Goal: Task Accomplishment & Management: Complete application form

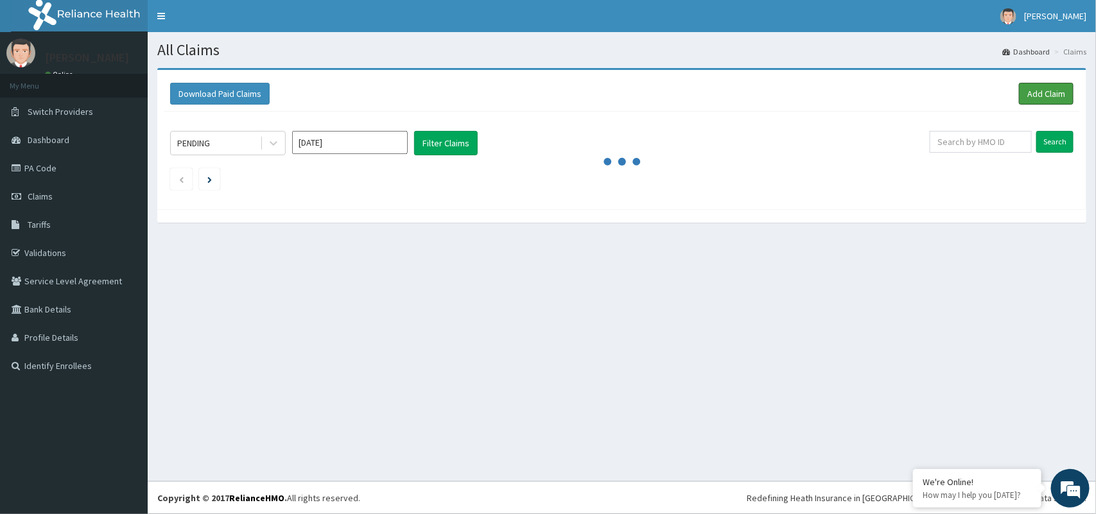
click at [1034, 89] on link "Add Claim" at bounding box center [1046, 94] width 55 height 22
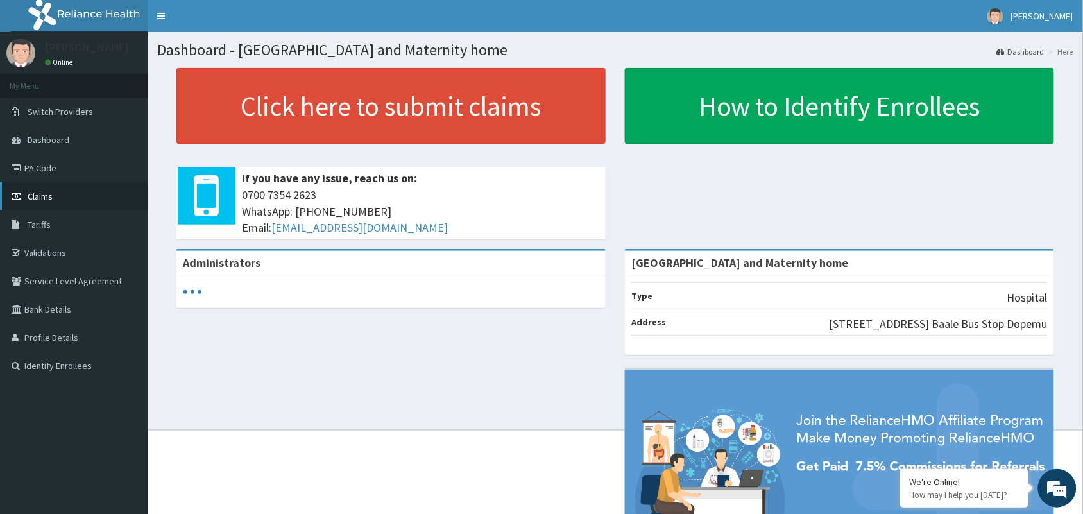
click at [45, 202] on link "Claims" at bounding box center [74, 196] width 148 height 28
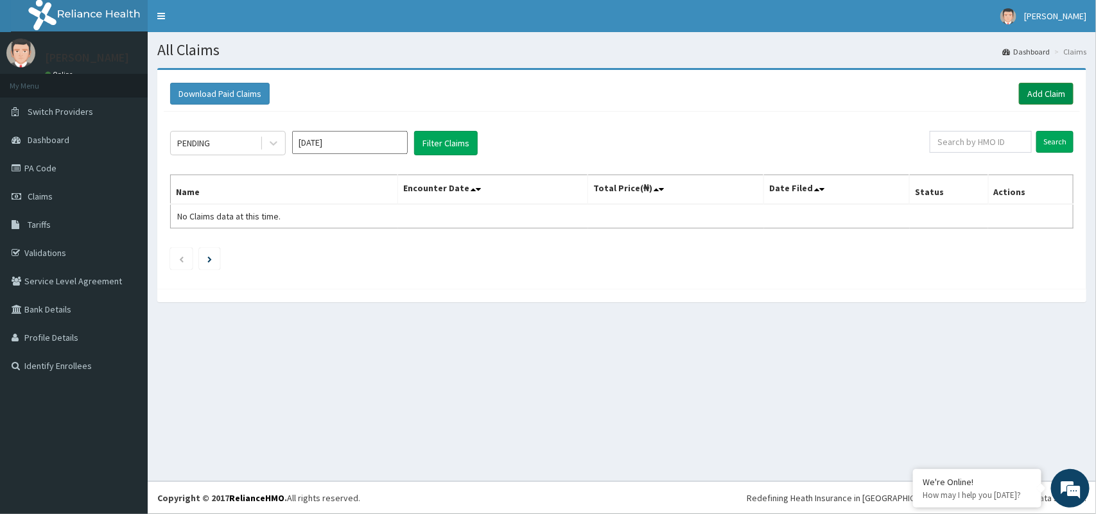
click at [1022, 93] on link "Add Claim" at bounding box center [1046, 94] width 55 height 22
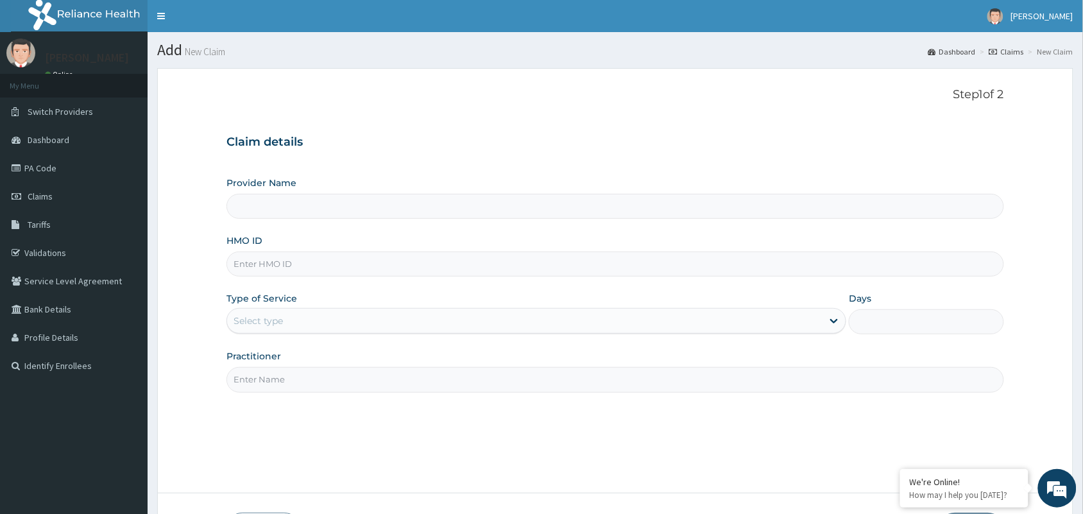
type input "Mobonike Hospital and Maternity home"
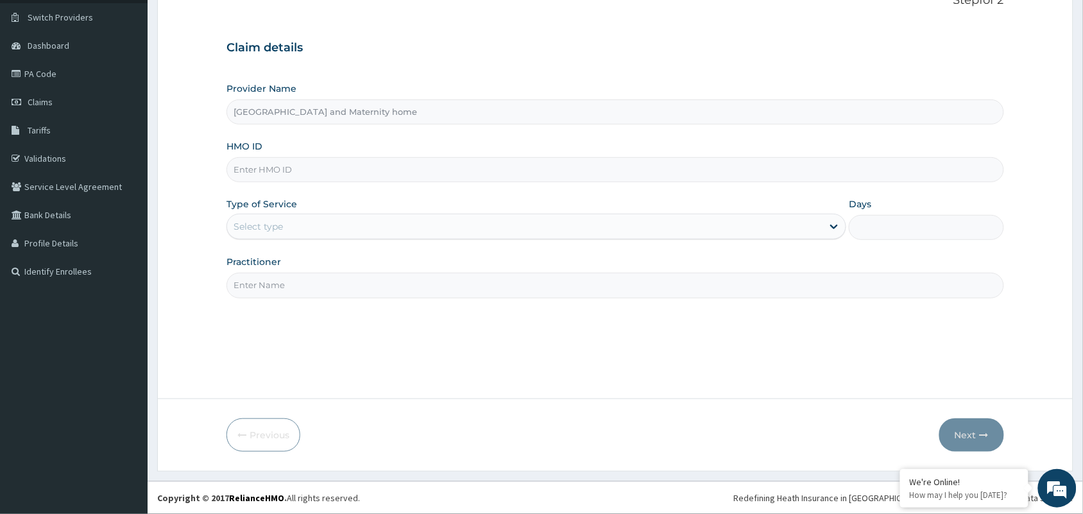
click at [469, 174] on input "HMO ID" at bounding box center [616, 169] width 778 height 25
paste input "CSW/10030/B"
type input "CSW/10030/B"
click at [305, 240] on div "Type of Service Select type" at bounding box center [537, 219] width 620 height 42
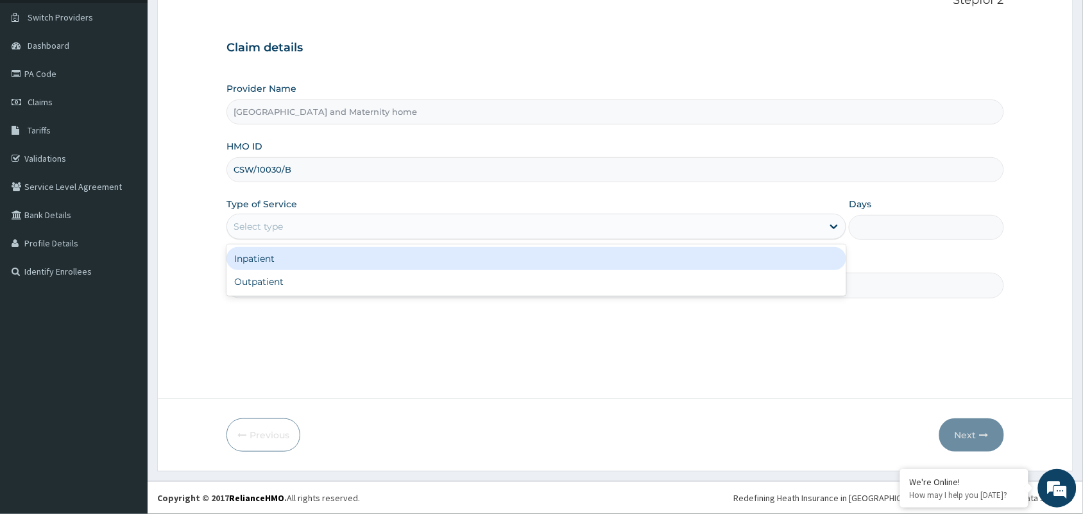
click at [304, 227] on div "Select type" at bounding box center [525, 226] width 596 height 21
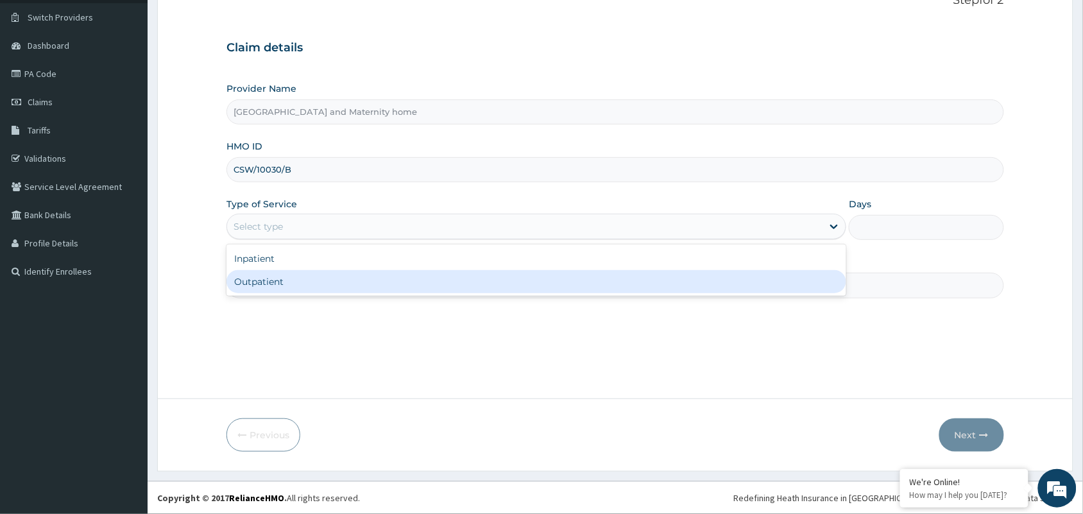
click at [310, 280] on div "Outpatient" at bounding box center [537, 281] width 620 height 23
type input "1"
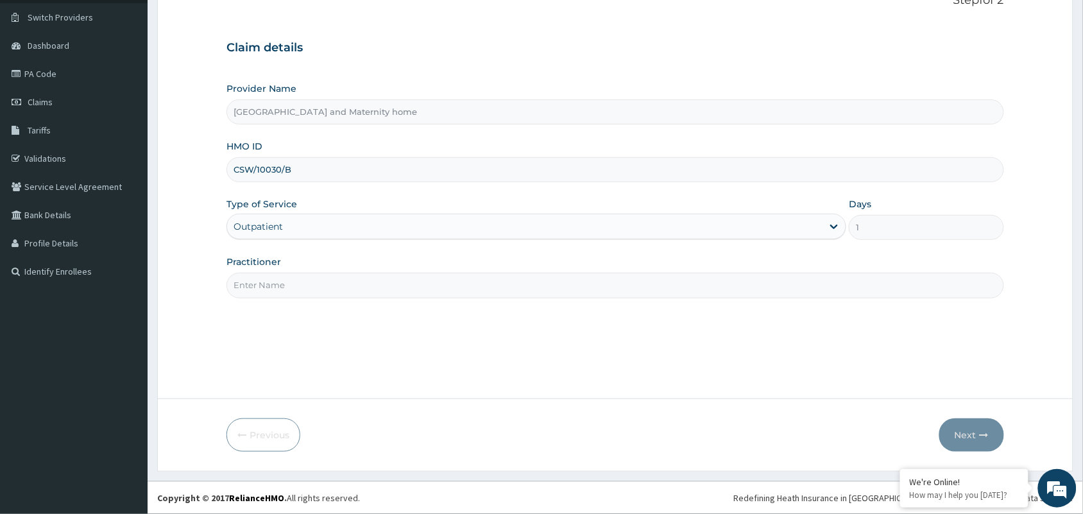
scroll to position [0, 0]
click at [311, 287] on input "Practitioner" at bounding box center [616, 285] width 778 height 25
type input "DR. ARO OLUWAPELUMI"
click at [976, 420] on button "Next" at bounding box center [972, 434] width 65 height 33
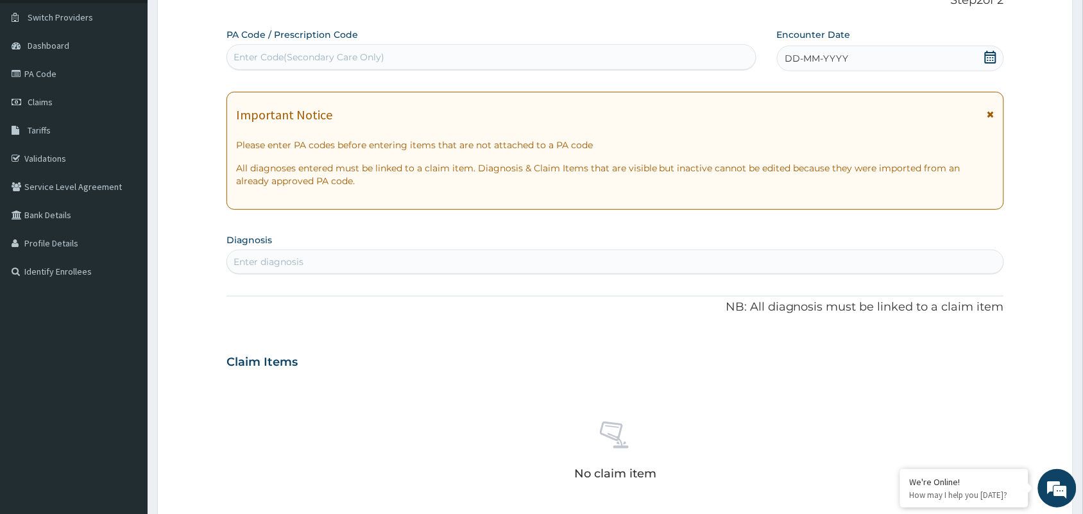
click at [395, 350] on div "Claim Items" at bounding box center [616, 359] width 778 height 33
click at [556, 50] on div "Enter Code(Secondary Care Only)" at bounding box center [491, 57] width 529 height 21
drag, startPoint x: 556, startPoint y: 50, endPoint x: 304, endPoint y: 58, distance: 252.4
click at [304, 58] on div "Enter Code(Secondary Care Only)" at bounding box center [309, 57] width 151 height 13
paste input "PA/09CD64"
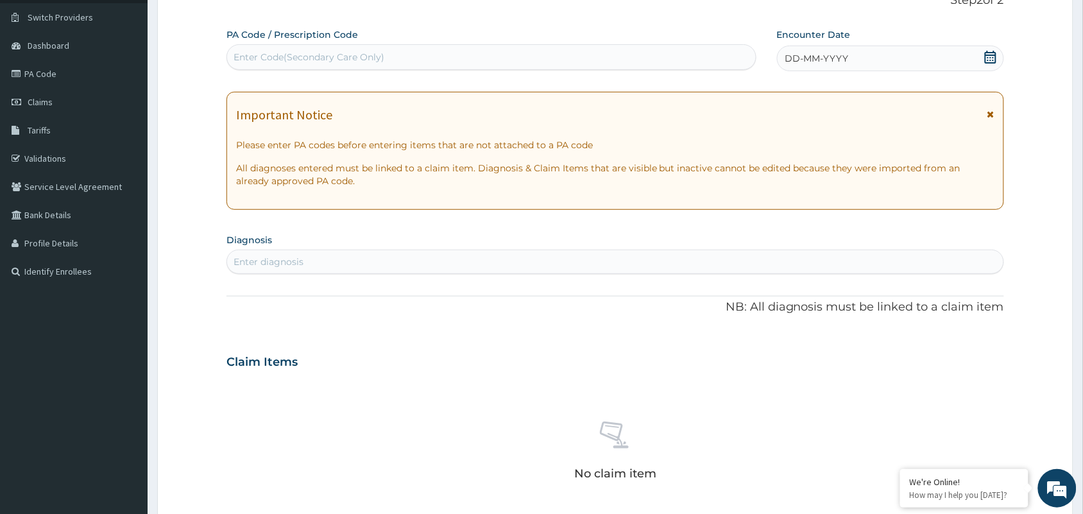
type input "PA/09CD64"
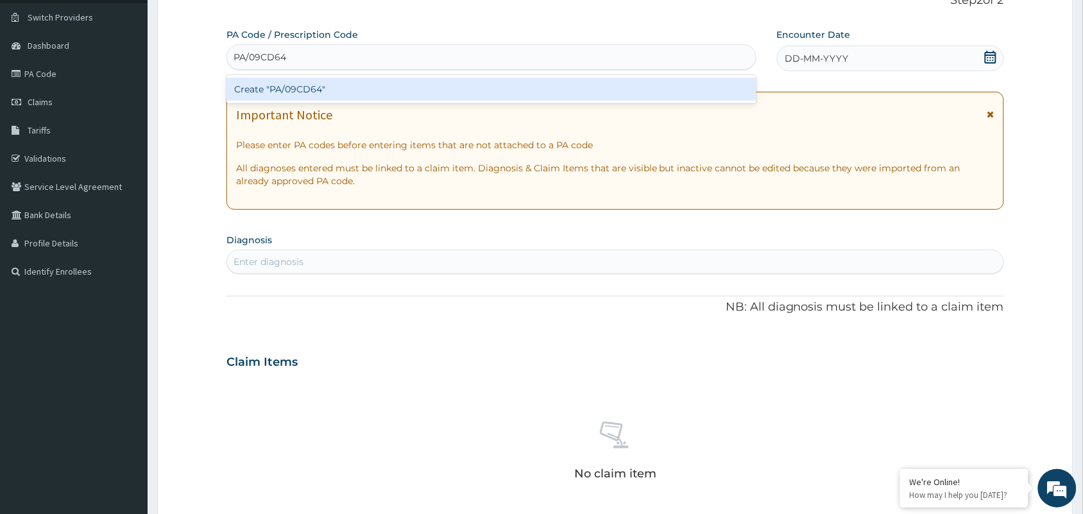
click at [275, 82] on div "Create "PA/09CD64"" at bounding box center [492, 89] width 530 height 23
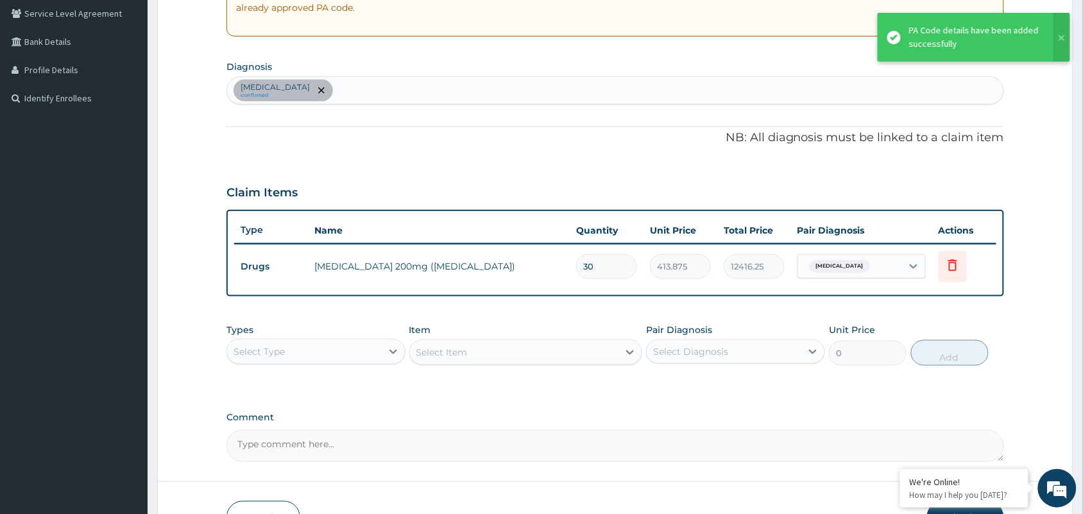
scroll to position [350, 0]
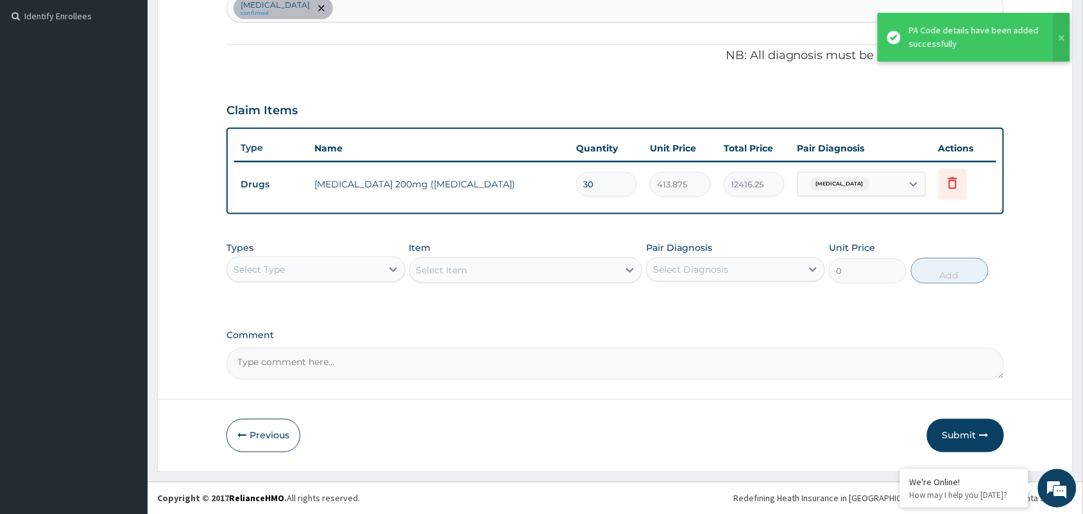
click at [309, 273] on div "Select Type" at bounding box center [304, 269] width 155 height 21
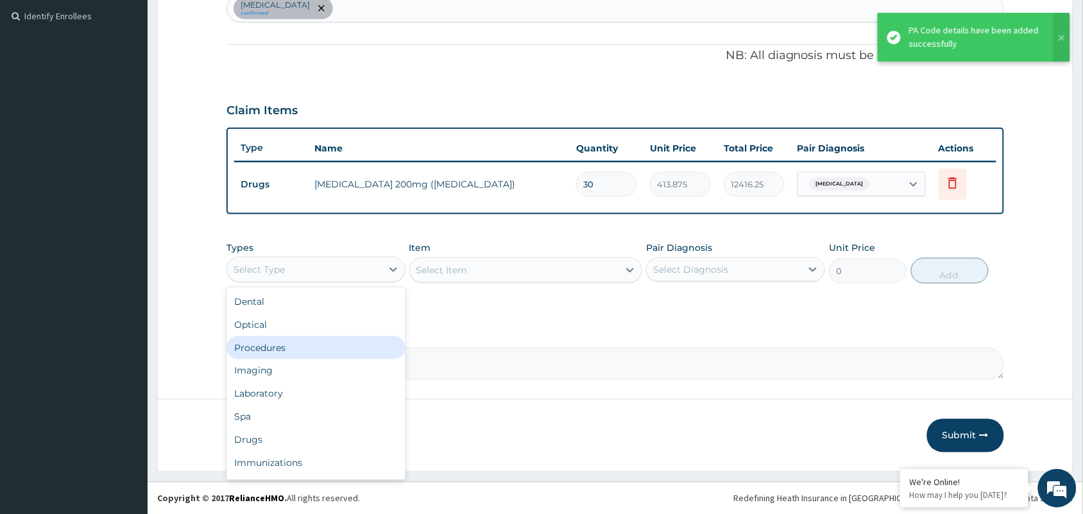
click at [302, 343] on div "Procedures" at bounding box center [316, 347] width 179 height 23
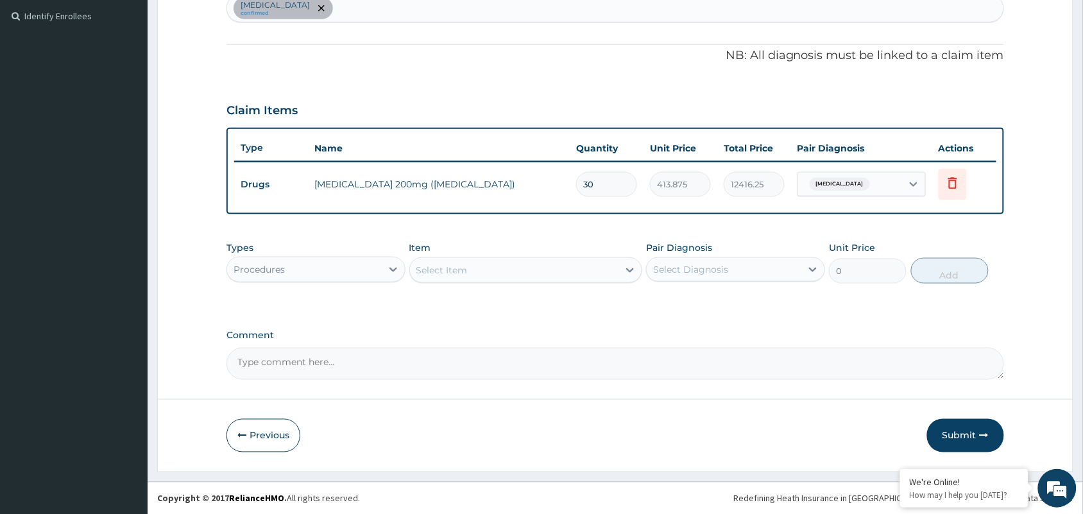
click at [488, 268] on div "Select Item" at bounding box center [514, 270] width 209 height 21
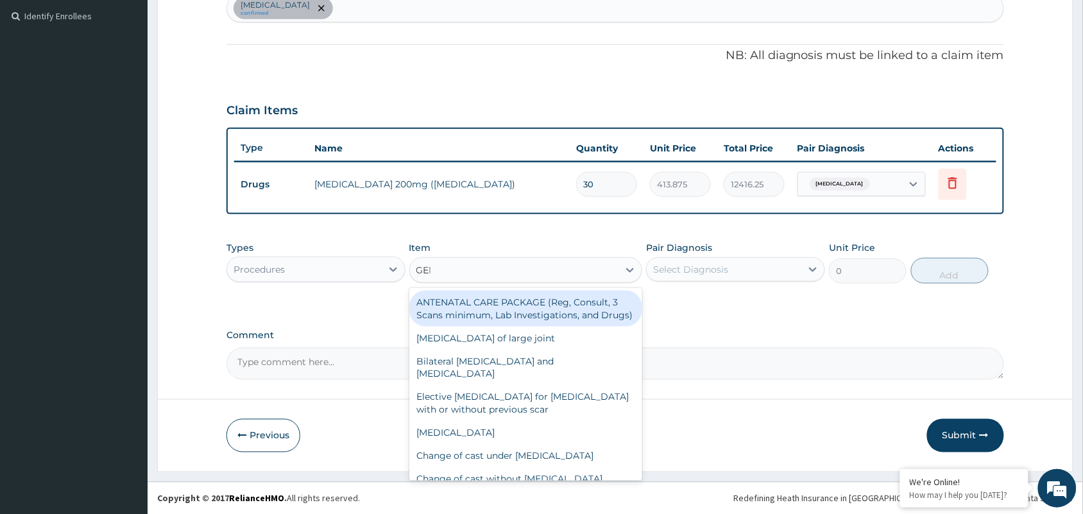
type input "GENE"
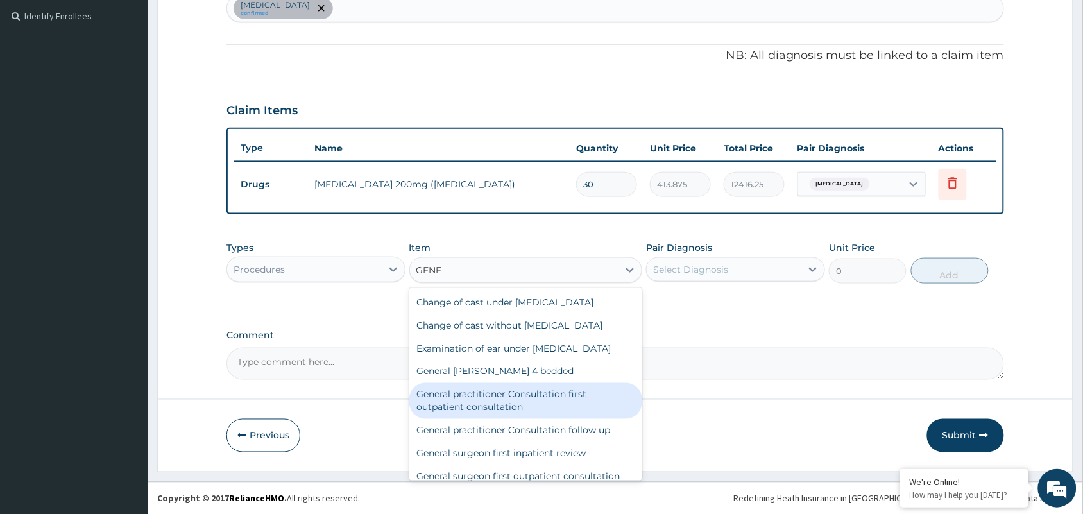
click at [513, 408] on div "General practitioner Consultation first outpatient consultation" at bounding box center [526, 401] width 234 height 36
type input "3547.5"
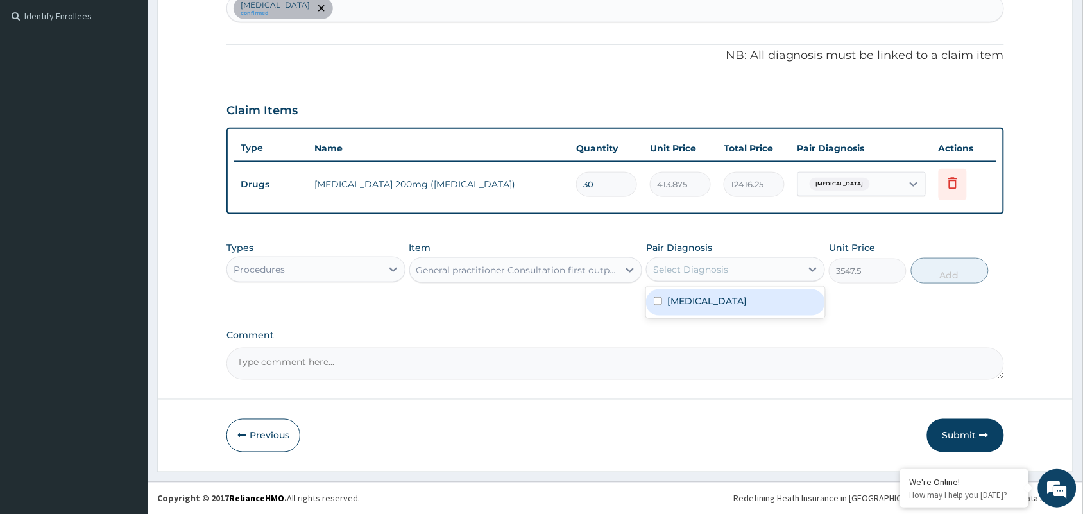
click at [766, 270] on div "Select Diagnosis" at bounding box center [724, 269] width 155 height 21
click at [757, 297] on div "Seizure disorder" at bounding box center [735, 302] width 179 height 26
checkbox input "true"
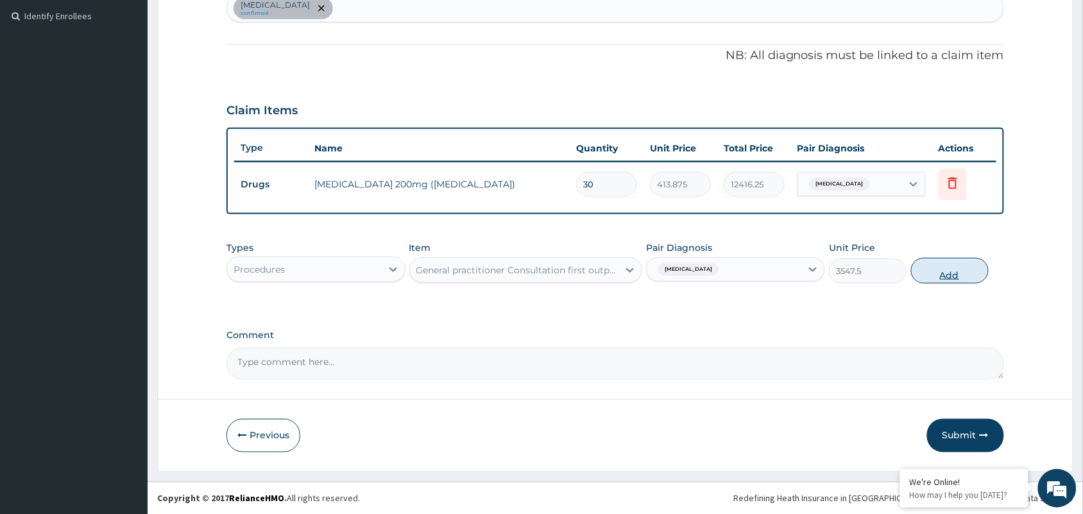
click at [929, 275] on button "Add" at bounding box center [950, 271] width 78 height 26
type input "0"
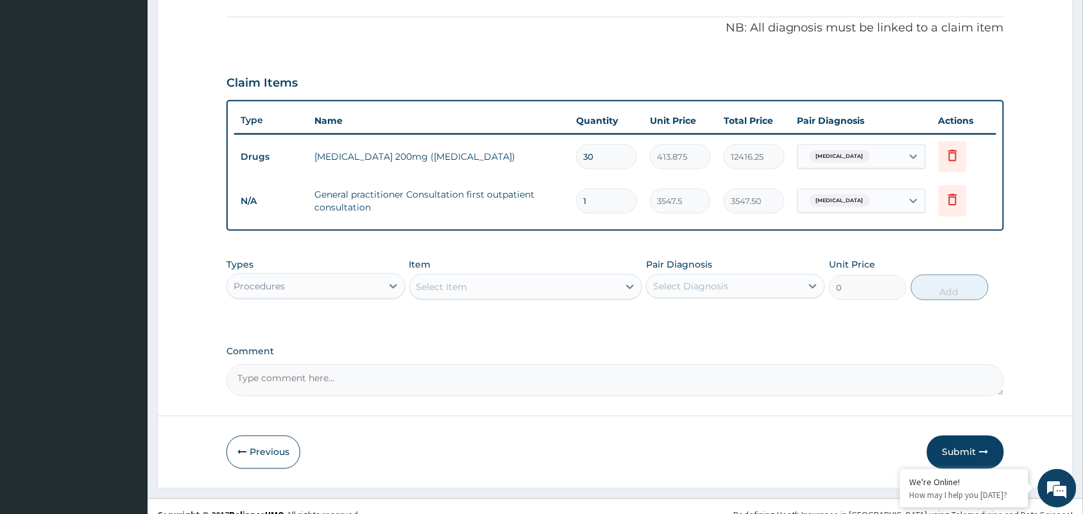
scroll to position [393, 0]
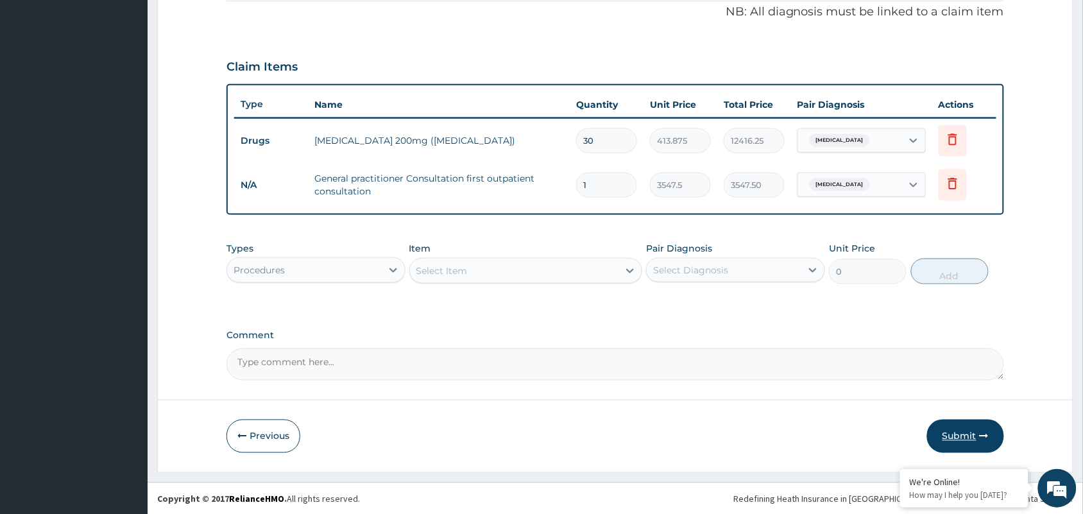
click at [958, 437] on button "Submit" at bounding box center [965, 436] width 77 height 33
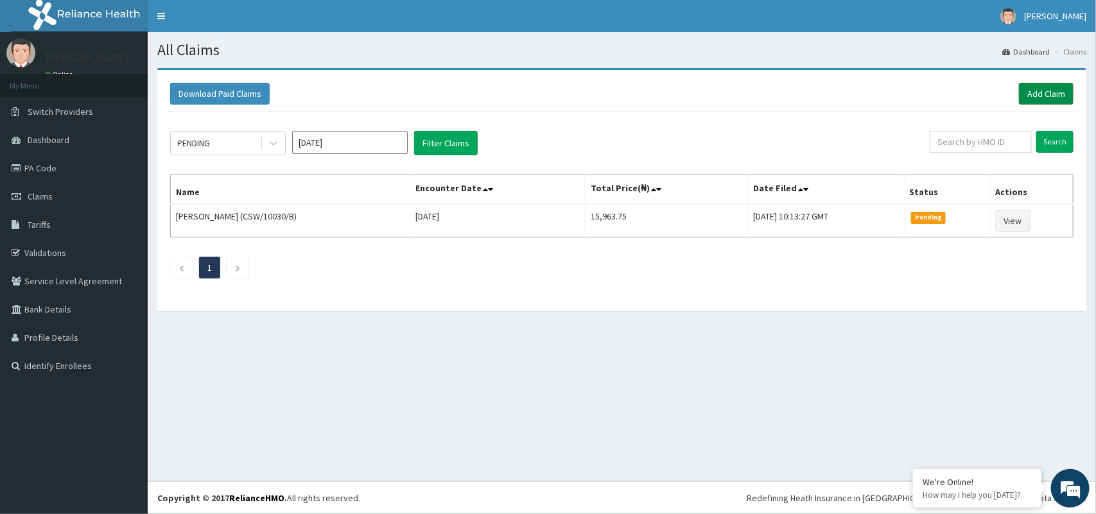
click at [1037, 88] on link "Add Claim" at bounding box center [1046, 94] width 55 height 22
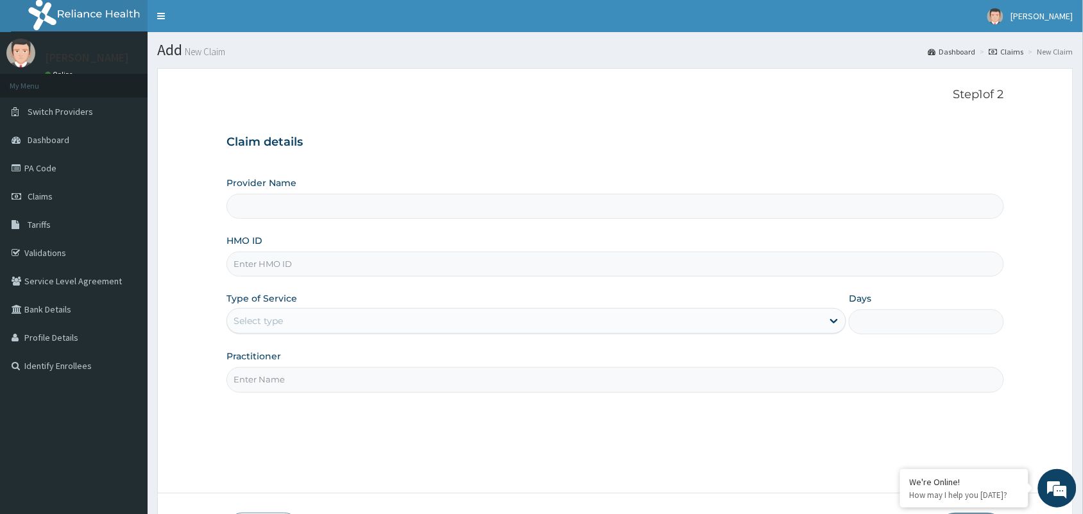
type input "[GEOGRAPHIC_DATA] and Maternity home"
click at [309, 259] on input "HMO ID" at bounding box center [616, 264] width 778 height 25
paste input "CRE/10472/E"
type input "CRE/10472/E"
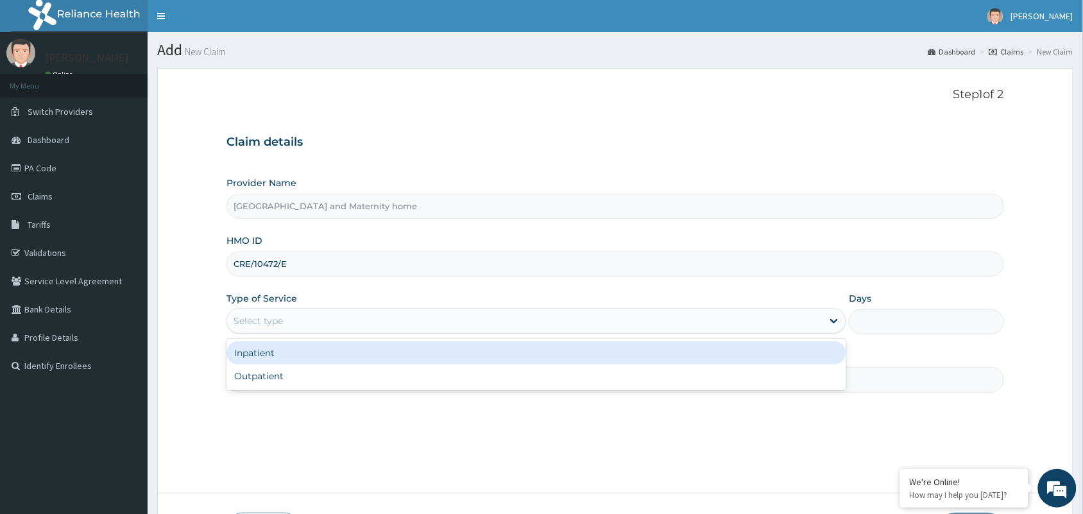
click at [299, 320] on div "Select type" at bounding box center [525, 321] width 596 height 21
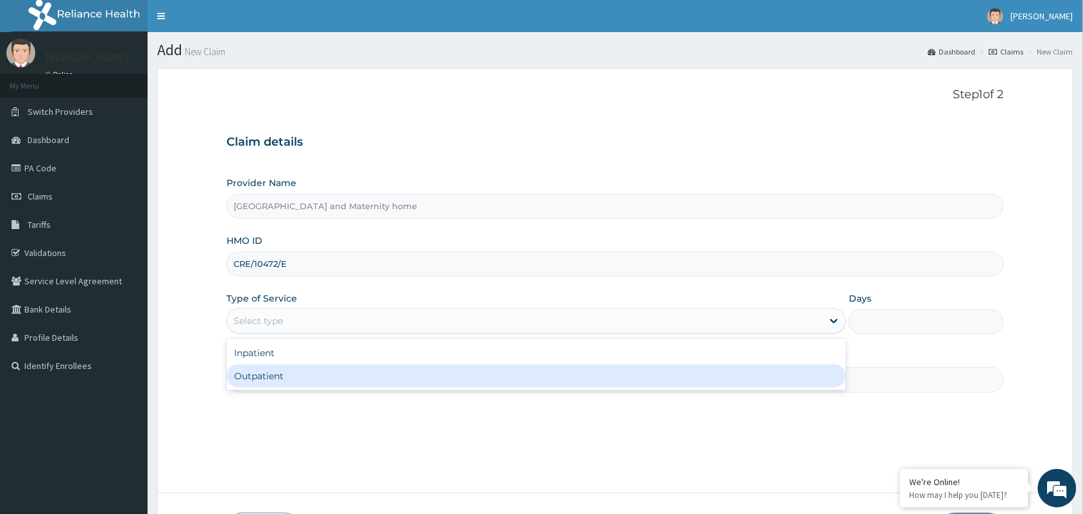
click at [295, 386] on div "Outpatient" at bounding box center [537, 376] width 620 height 23
type input "1"
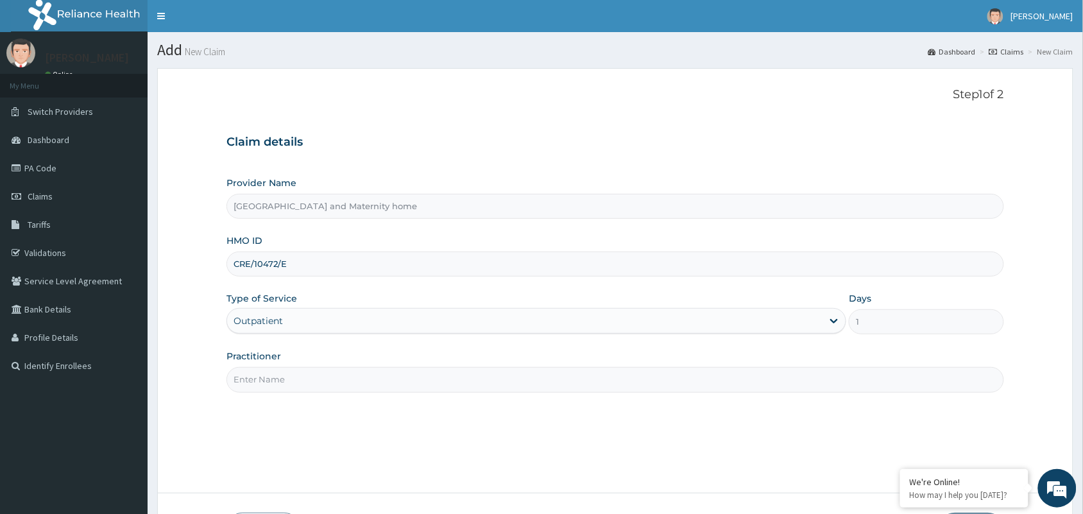
click at [293, 385] on input "Practitioner" at bounding box center [616, 379] width 778 height 25
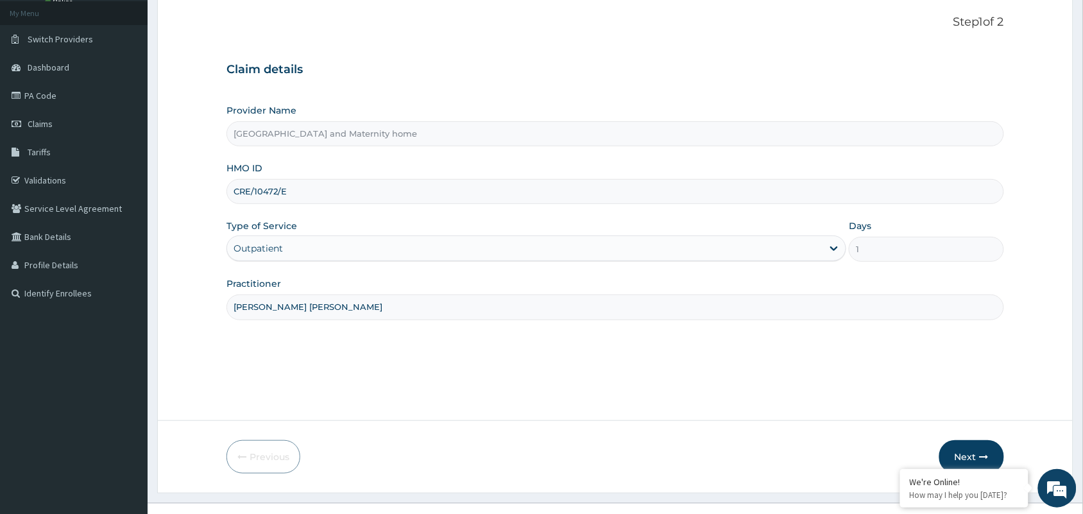
scroll to position [94, 0]
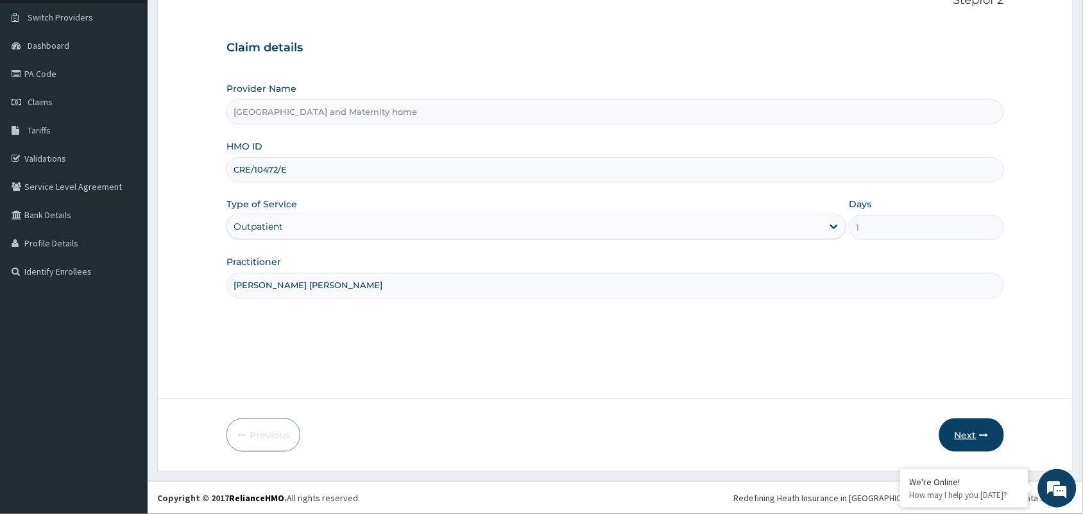
type input "DR. MBONU CLINTON"
click at [956, 437] on button "Next" at bounding box center [972, 434] width 65 height 33
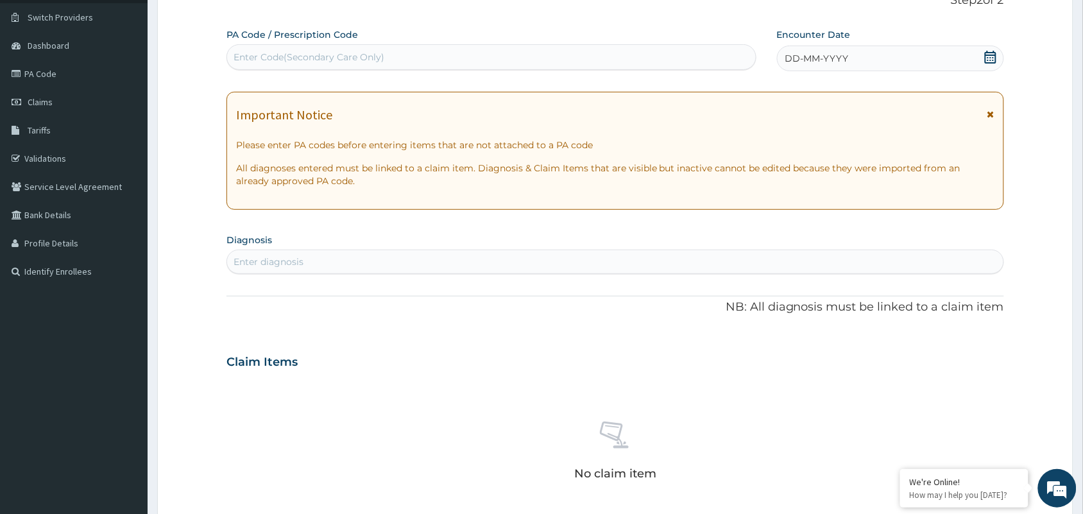
click at [995, 56] on icon at bounding box center [991, 57] width 13 height 13
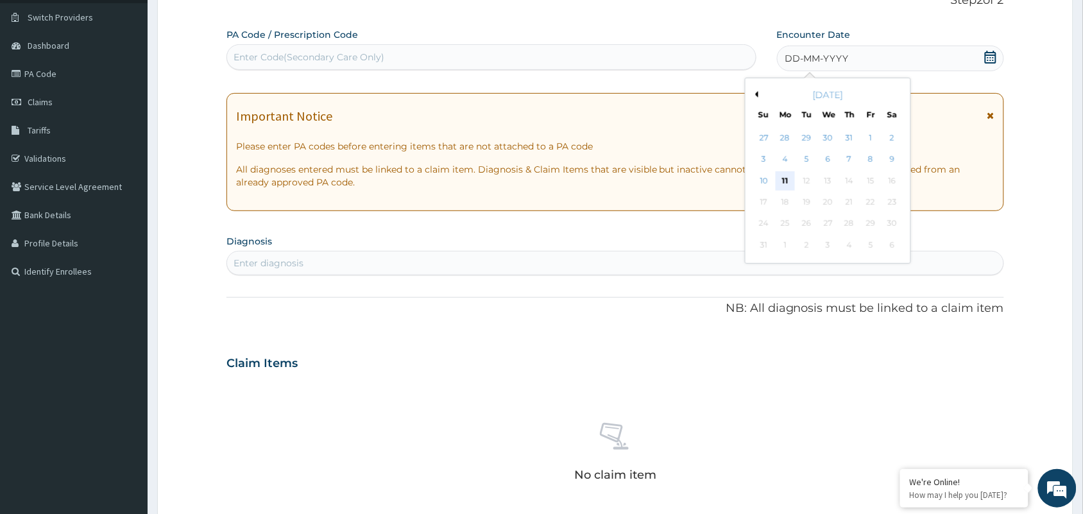
click at [787, 180] on div "11" at bounding box center [785, 180] width 19 height 19
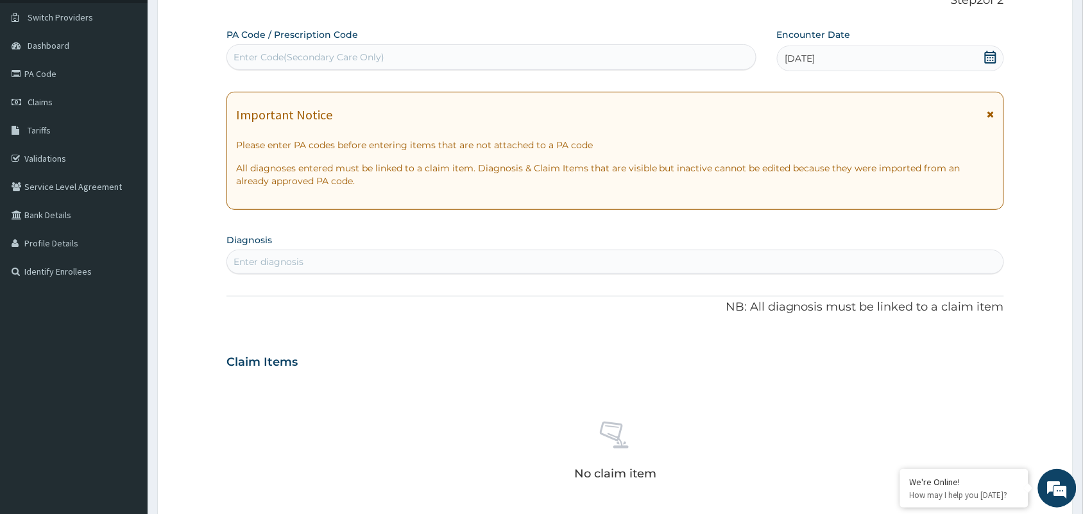
click at [509, 257] on div "Enter diagnosis" at bounding box center [615, 262] width 777 height 21
type input "MALARI"
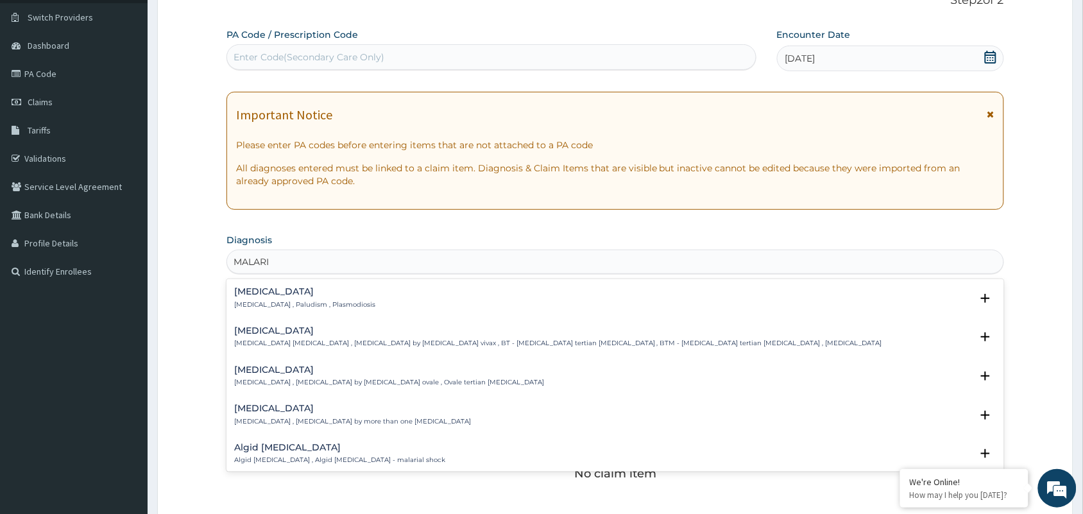
click at [268, 289] on h4 "Malaria" at bounding box center [304, 292] width 141 height 10
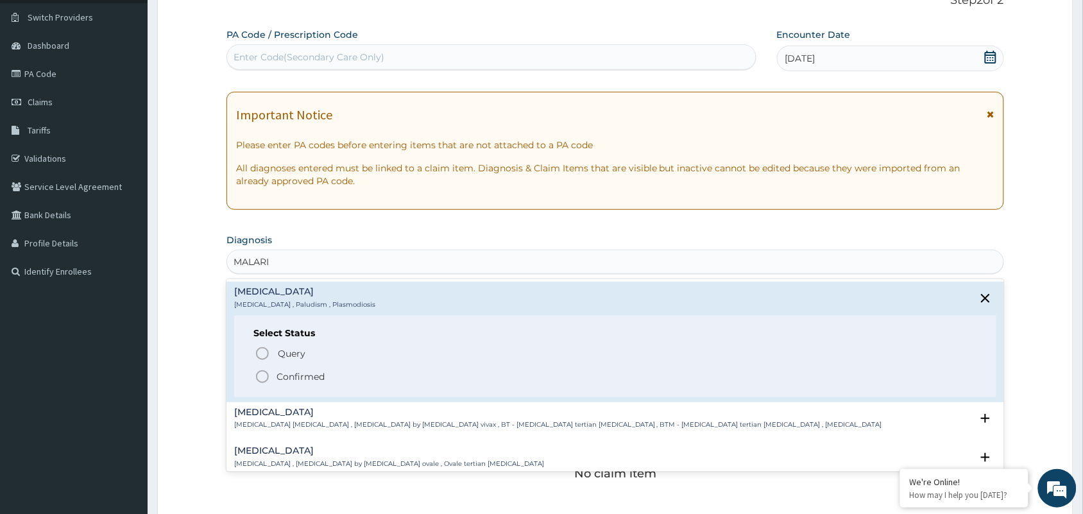
click at [261, 381] on icon "status option filled" at bounding box center [262, 376] width 15 height 15
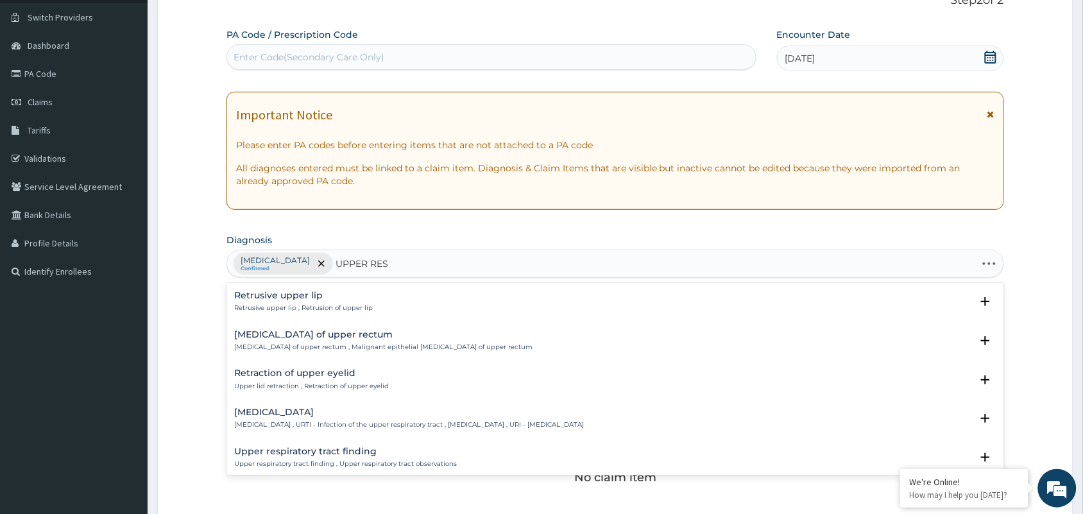
type input "UPPER RESP"
click at [329, 312] on p "Upper respiratory infection , URTI - Infection of the upper respiratory tract ,…" at bounding box center [409, 308] width 350 height 9
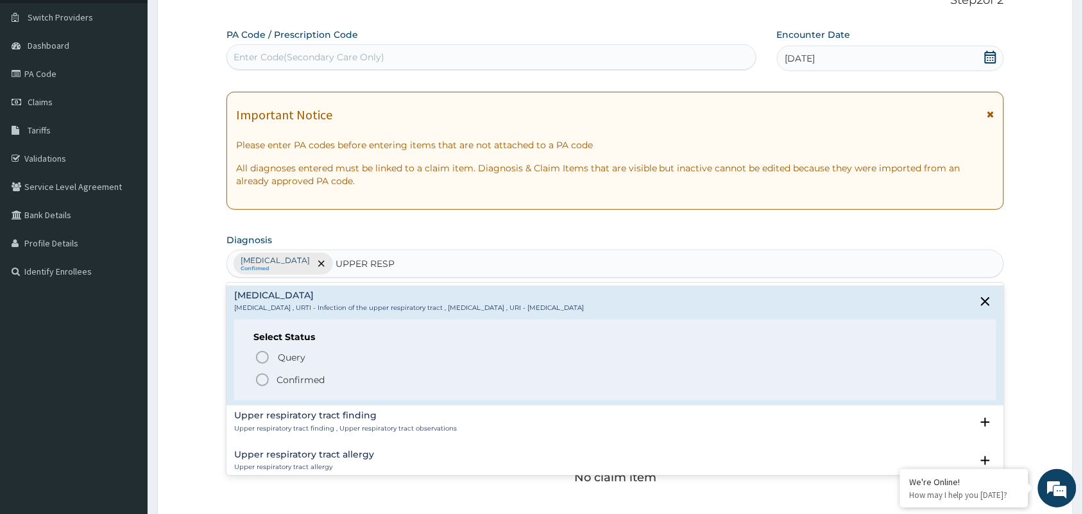
click at [261, 383] on icon "status option filled" at bounding box center [262, 379] width 15 height 15
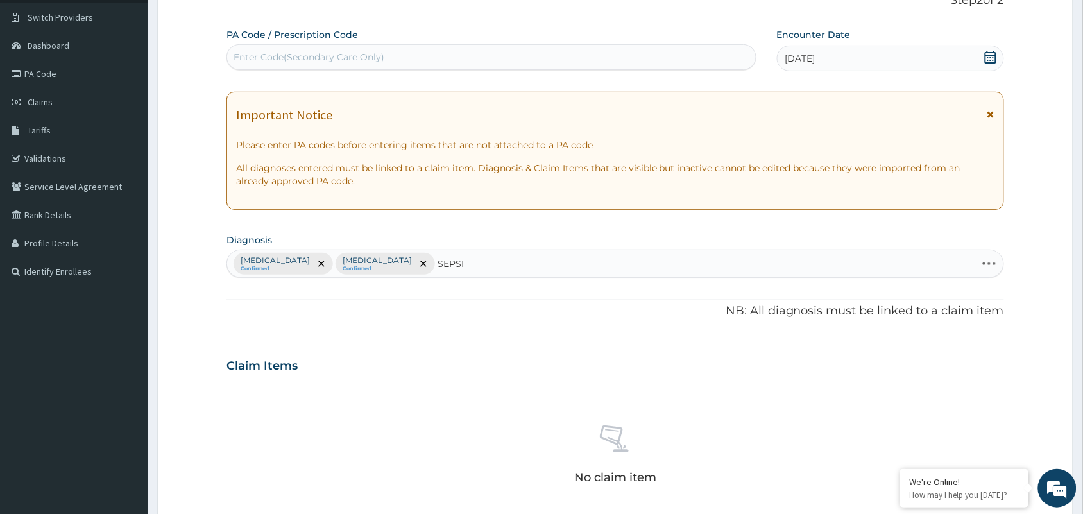
type input "SEPSIS"
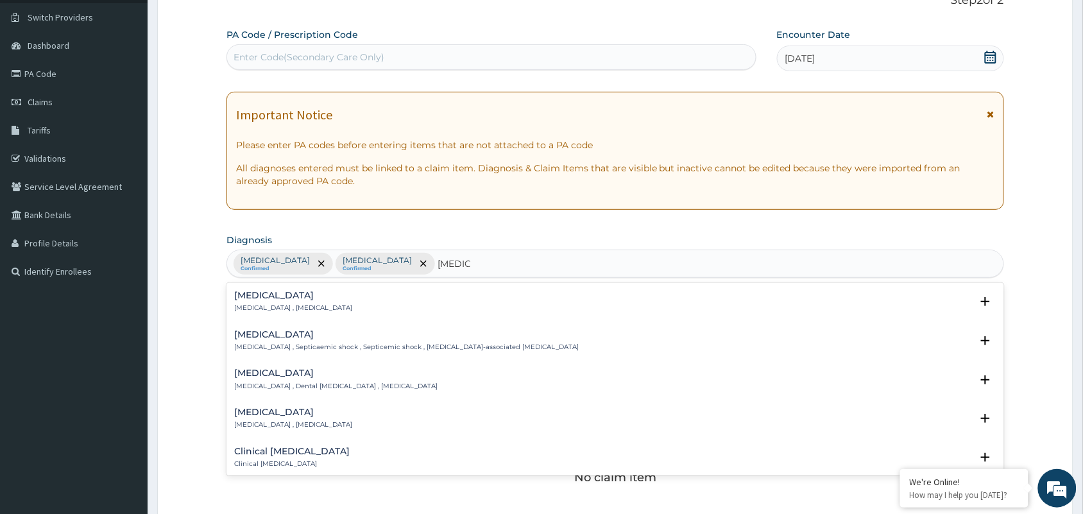
click at [266, 312] on p "Systemic infection , Sepsis" at bounding box center [293, 308] width 118 height 9
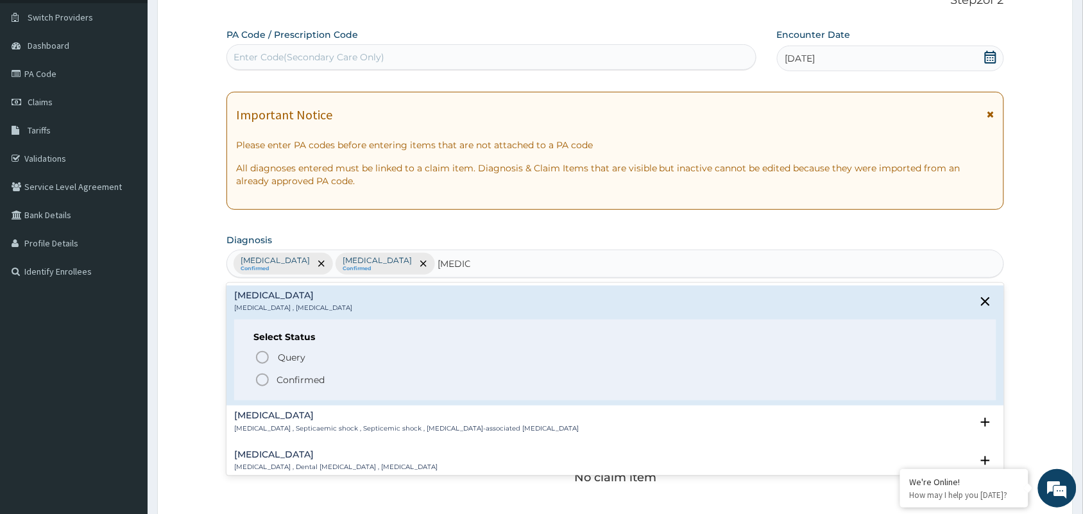
click at [255, 381] on icon "status option filled" at bounding box center [262, 379] width 15 height 15
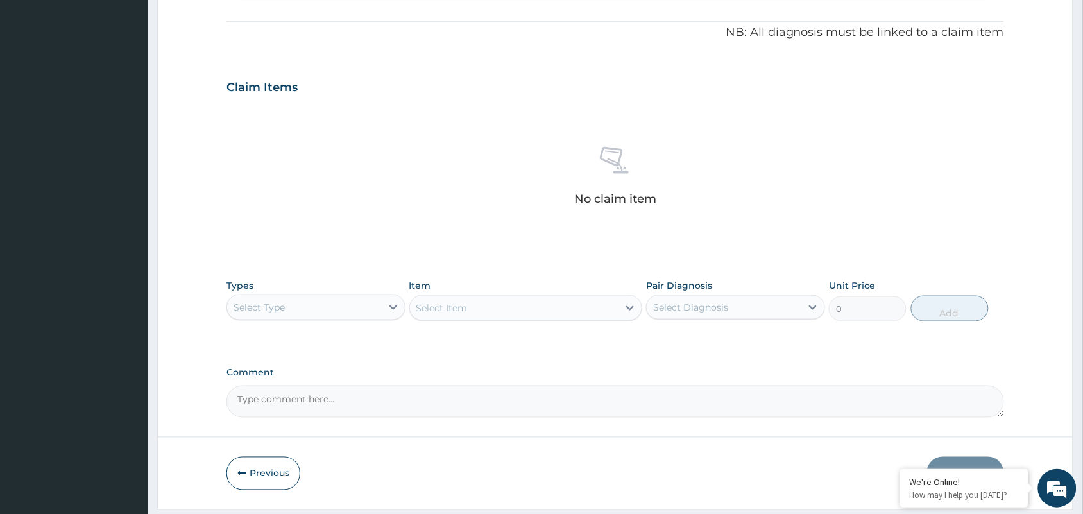
scroll to position [412, 0]
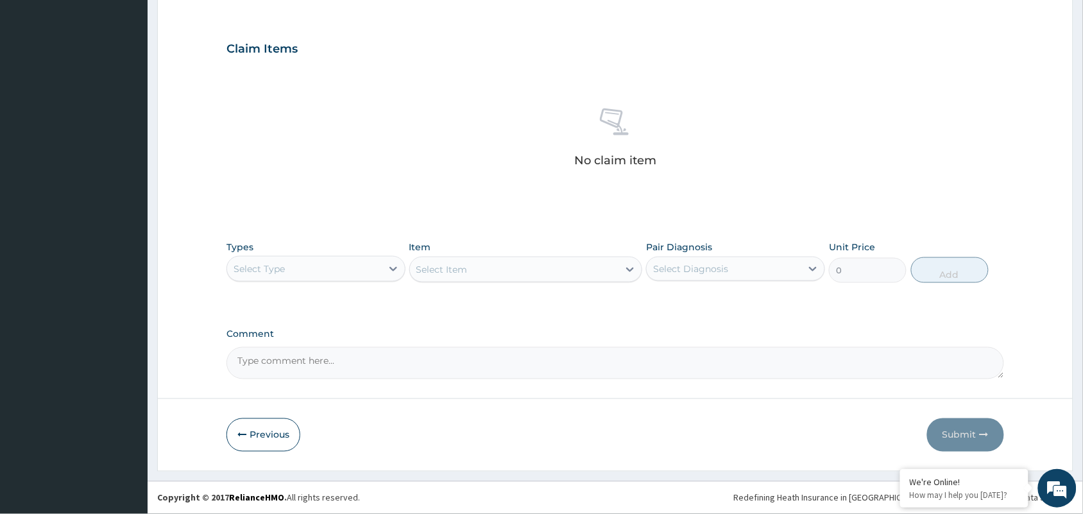
click at [345, 270] on div "Select Type" at bounding box center [304, 269] width 155 height 21
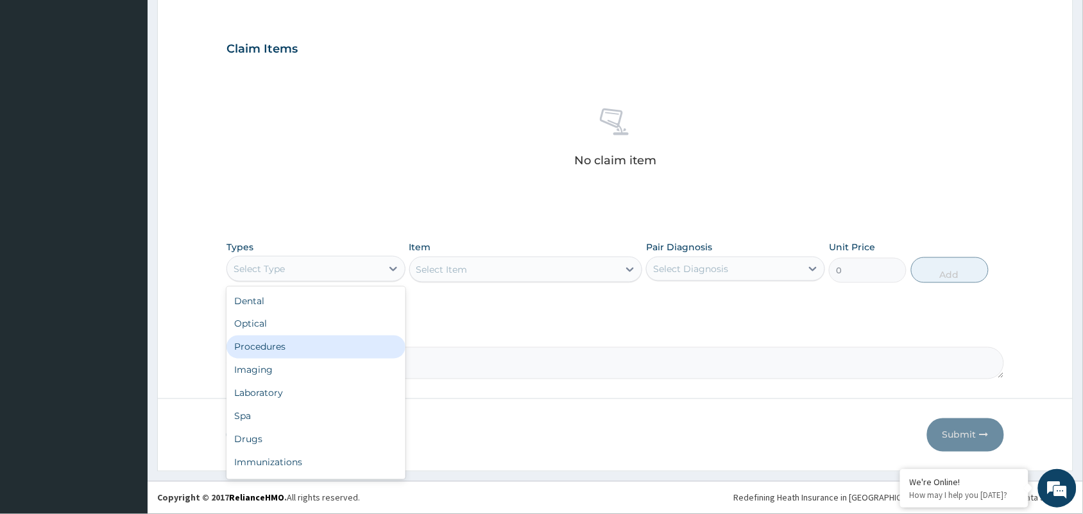
click at [332, 341] on div "Procedures" at bounding box center [316, 347] width 179 height 23
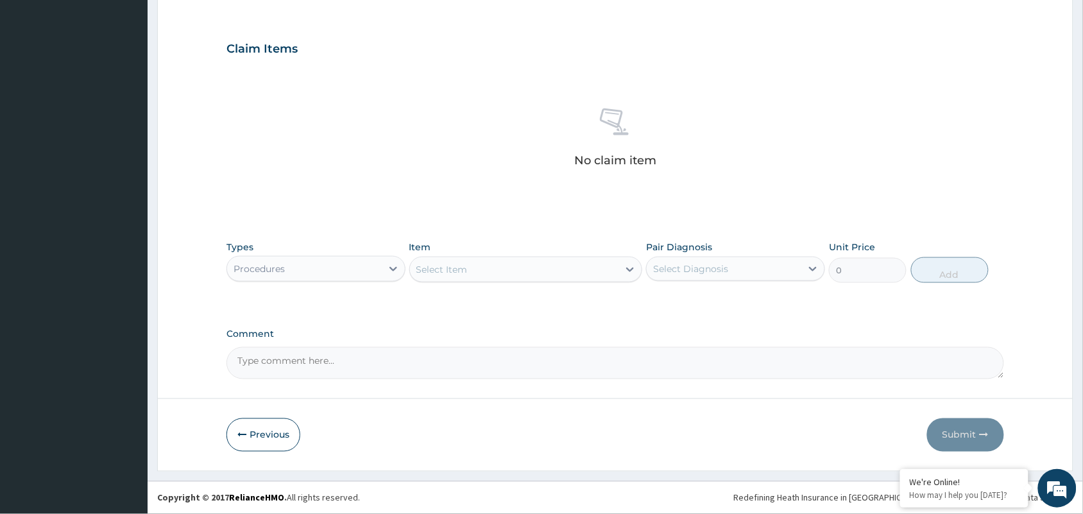
click at [494, 266] on div "Select Item" at bounding box center [514, 269] width 209 height 21
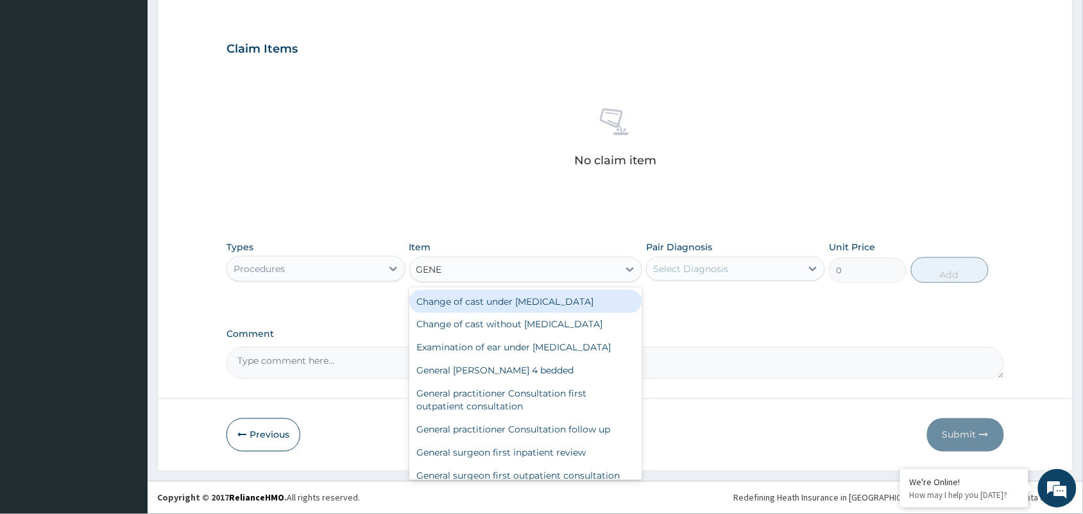
type input "GENER"
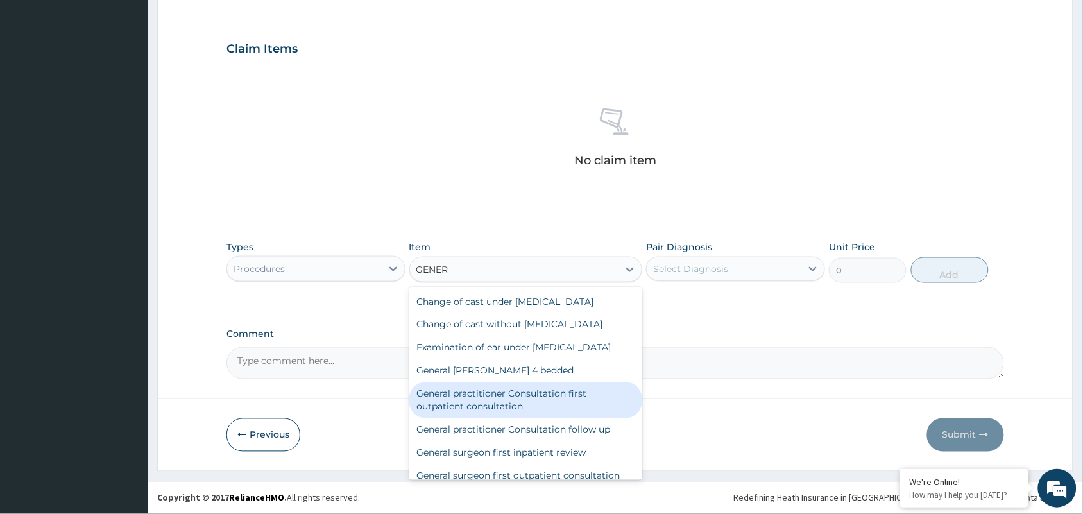
click at [515, 384] on div "General practitioner Consultation first outpatient consultation" at bounding box center [526, 401] width 234 height 36
type input "3547.5"
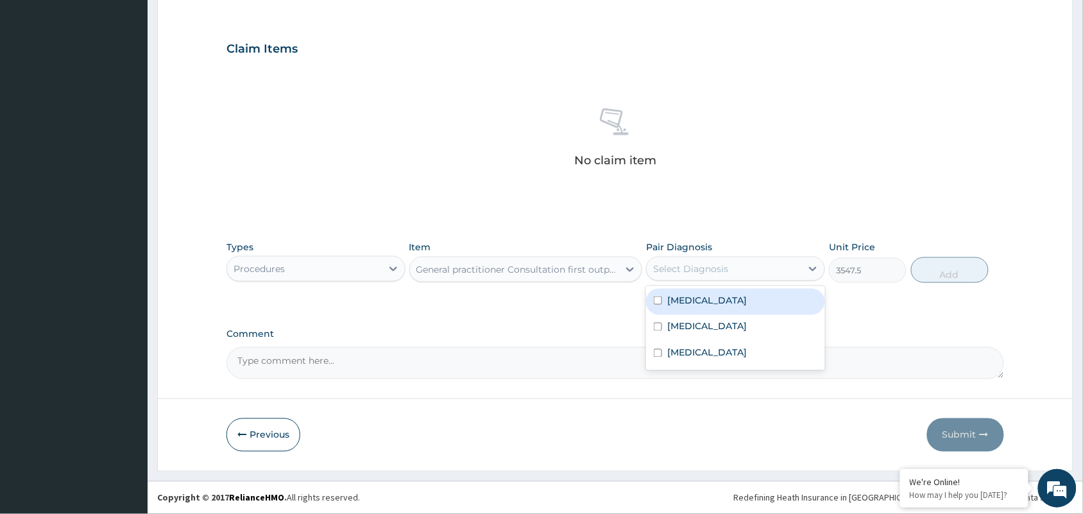
click at [791, 273] on div "Select Diagnosis" at bounding box center [724, 269] width 155 height 21
click at [719, 313] on div "Malaria" at bounding box center [735, 302] width 179 height 26
checkbox input "true"
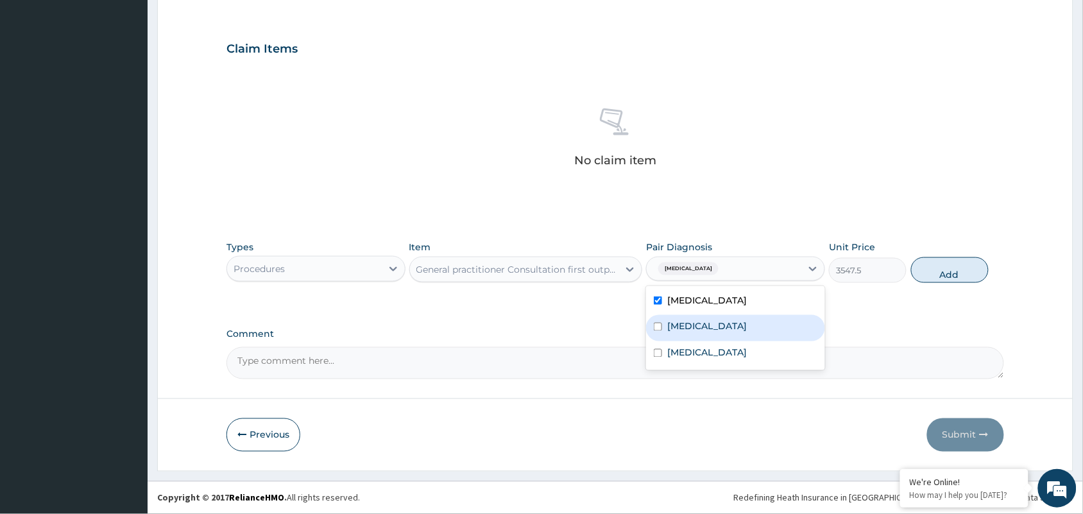
click at [724, 331] on label "Upper respiratory infection" at bounding box center [707, 326] width 80 height 13
checkbox input "true"
click at [720, 345] on div "Sepsis" at bounding box center [735, 354] width 179 height 26
checkbox input "true"
click at [924, 273] on button "Add" at bounding box center [950, 270] width 78 height 26
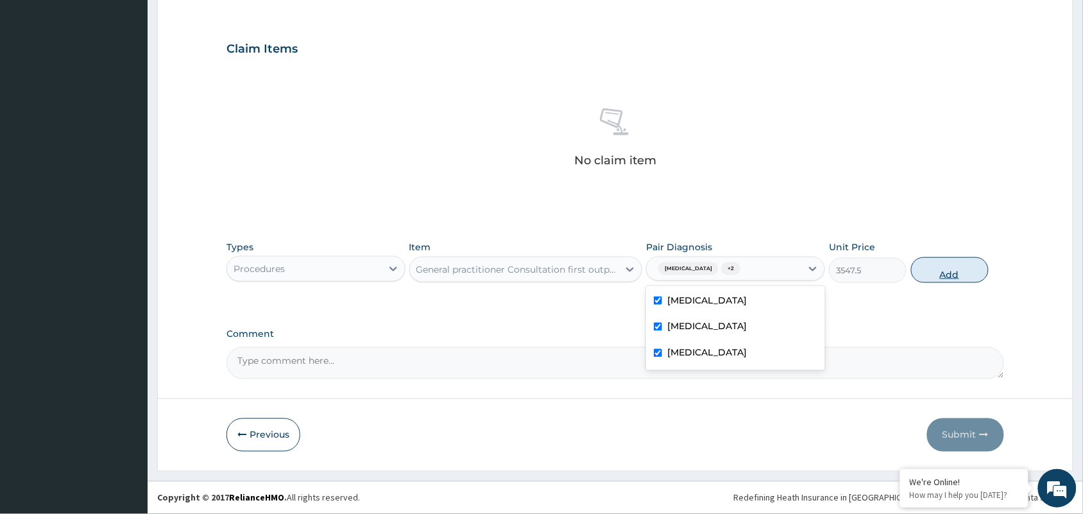
type input "0"
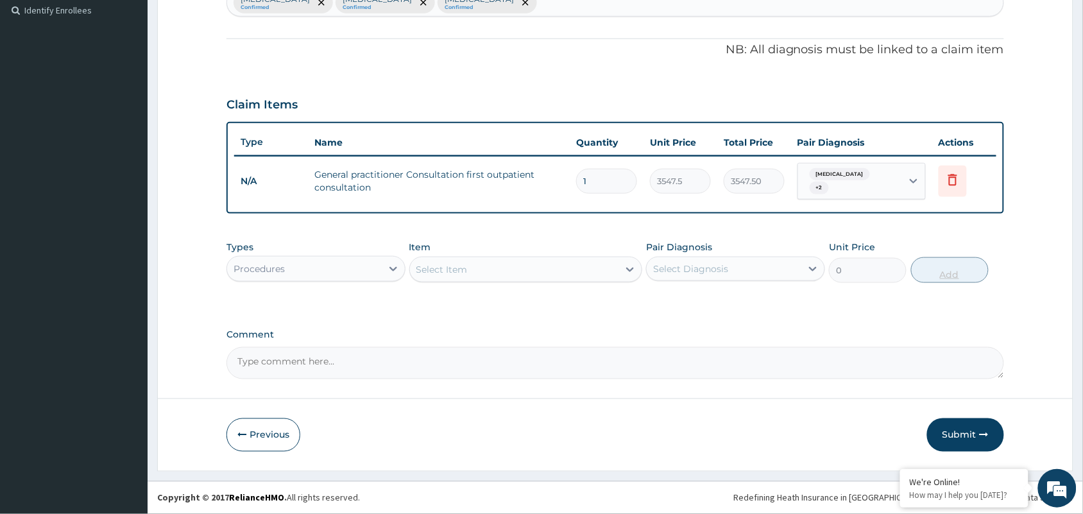
scroll to position [350, 0]
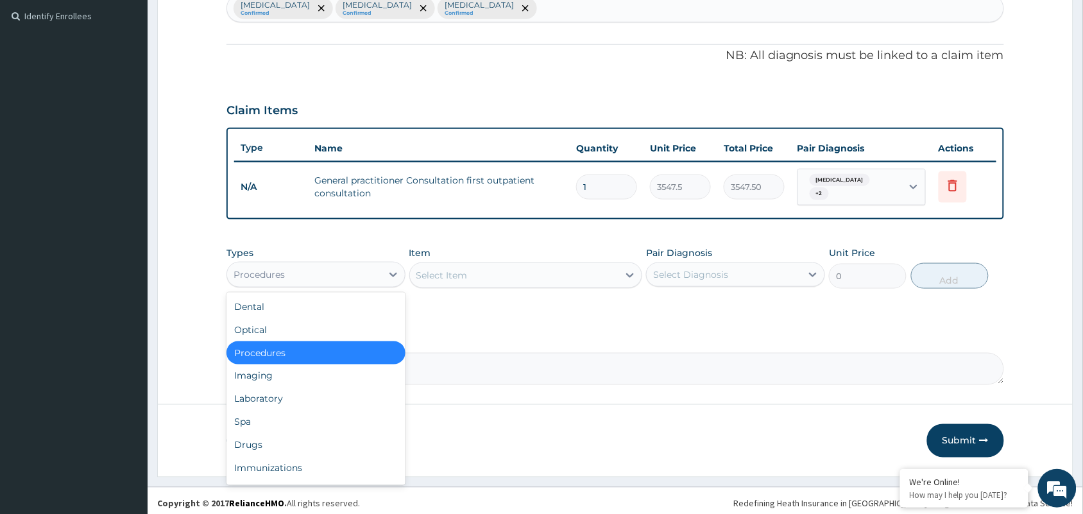
click at [365, 268] on div "Procedures" at bounding box center [304, 274] width 155 height 21
click at [305, 395] on div "Laboratory" at bounding box center [316, 399] width 179 height 23
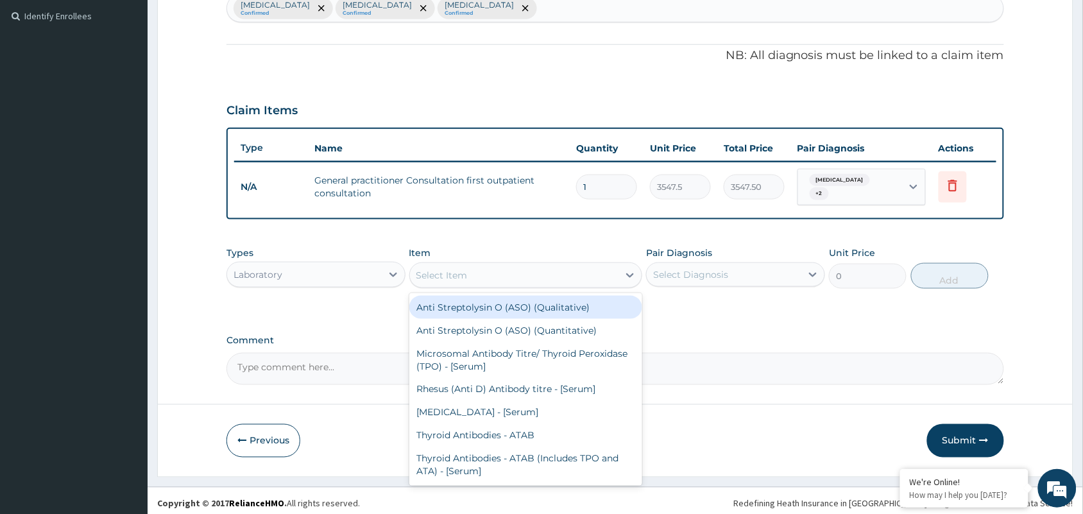
click at [541, 265] on div "Select Item" at bounding box center [514, 275] width 209 height 21
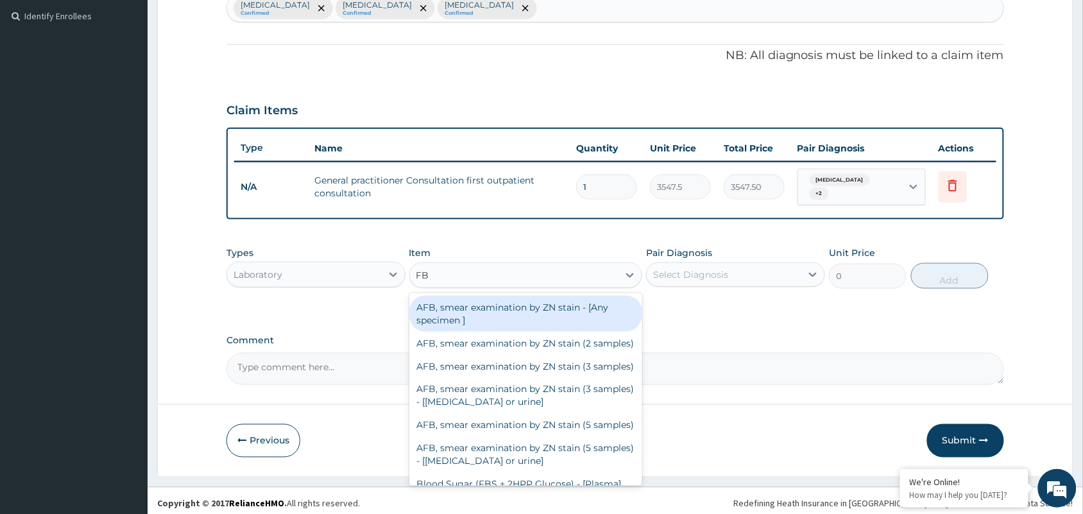
type input "FBC"
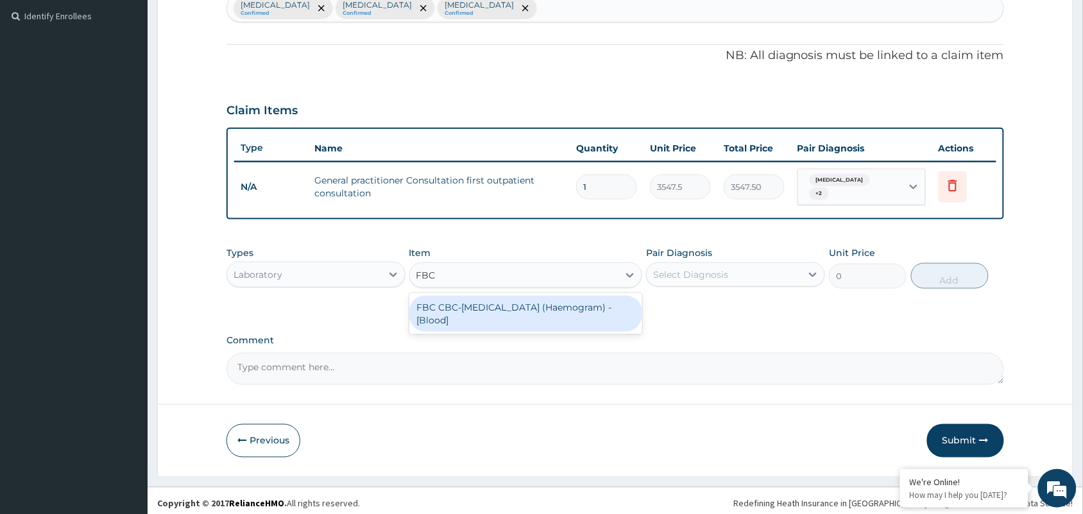
click at [554, 309] on div "FBC CBC-Complete Blood Count (Haemogram) - [Blood]" at bounding box center [526, 314] width 234 height 36
type input "4300"
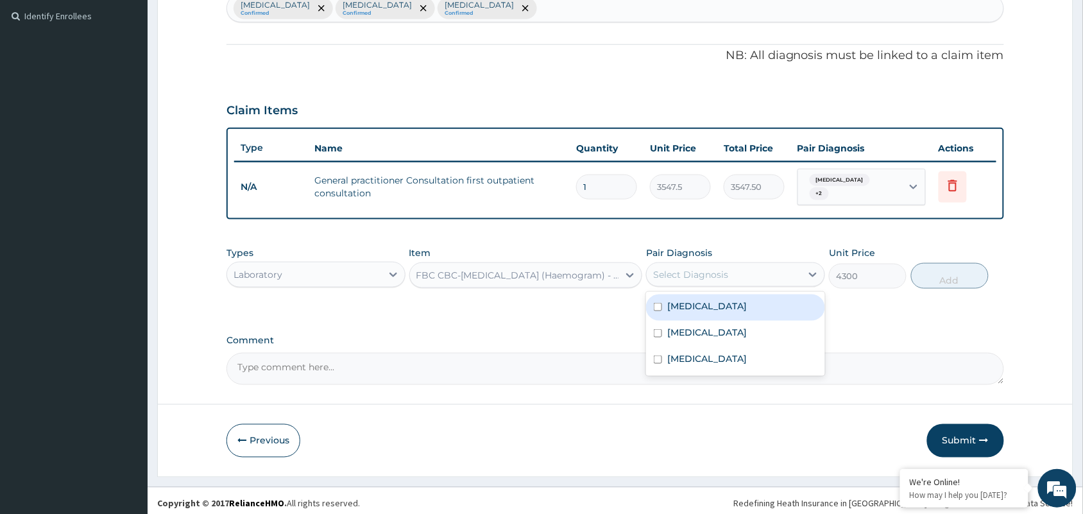
click at [764, 264] on div "Select Diagnosis" at bounding box center [724, 274] width 155 height 21
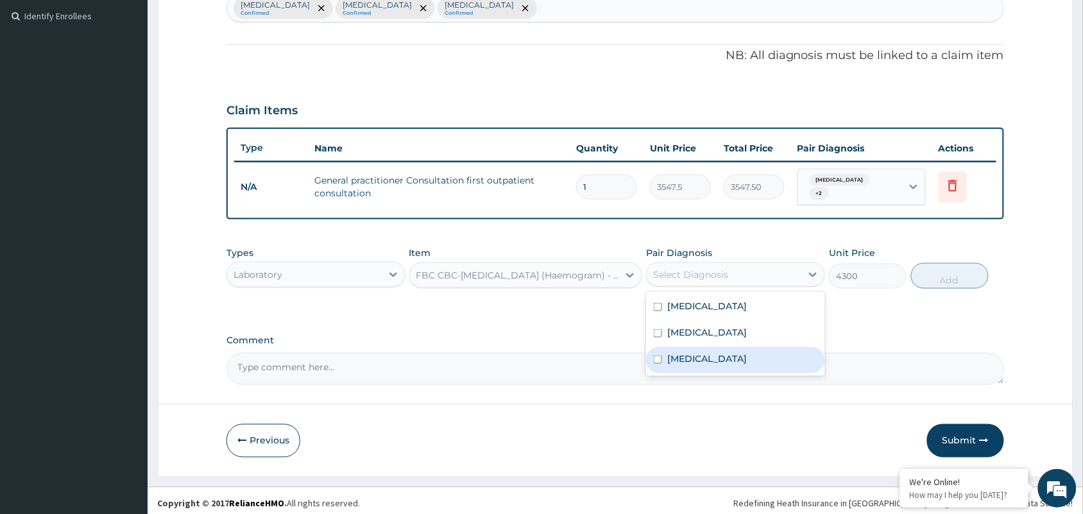
click at [712, 354] on div "Sepsis" at bounding box center [735, 360] width 179 height 26
checkbox input "true"
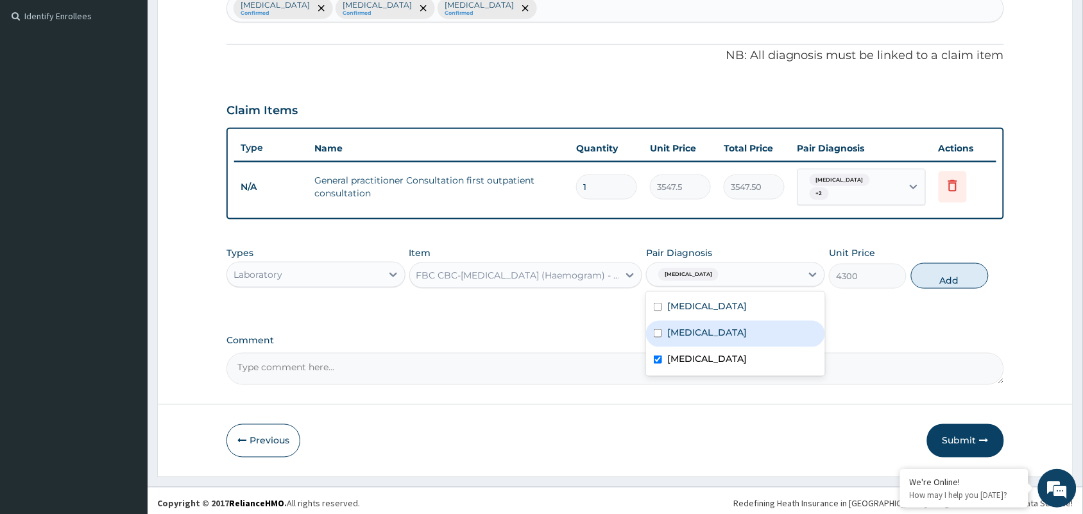
click at [953, 270] on button "Add" at bounding box center [950, 276] width 78 height 26
type input "0"
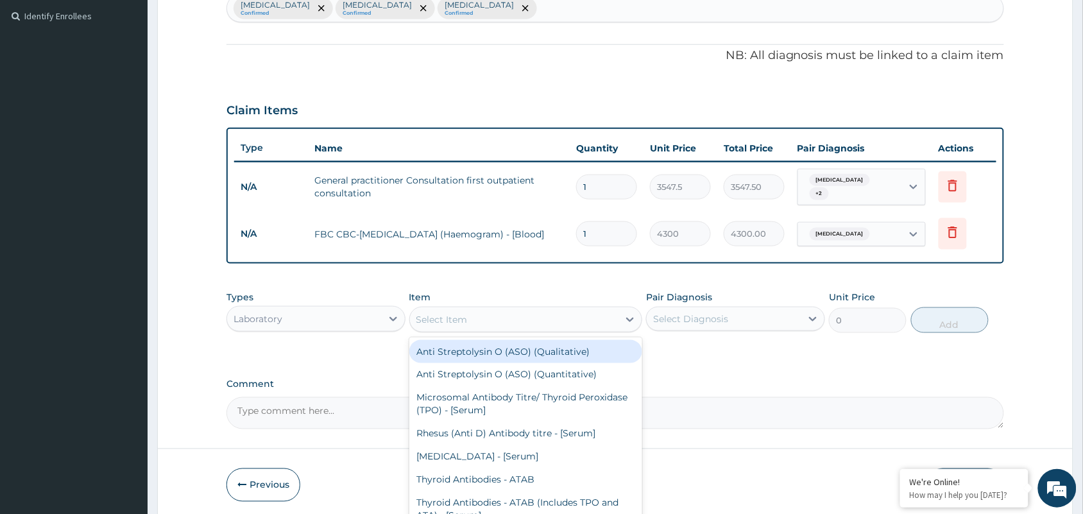
click at [602, 315] on div "Select Item" at bounding box center [514, 319] width 209 height 21
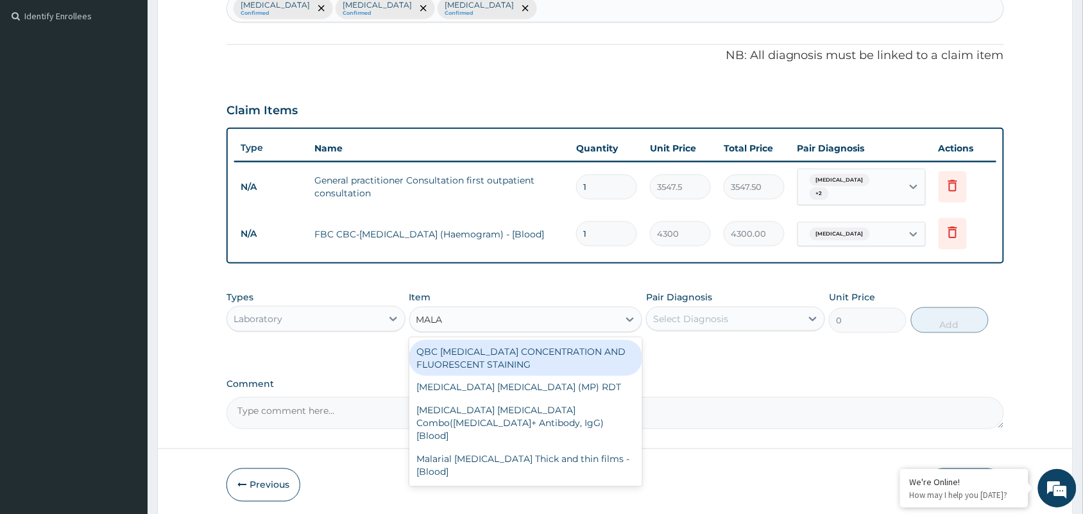
type input "MALAR"
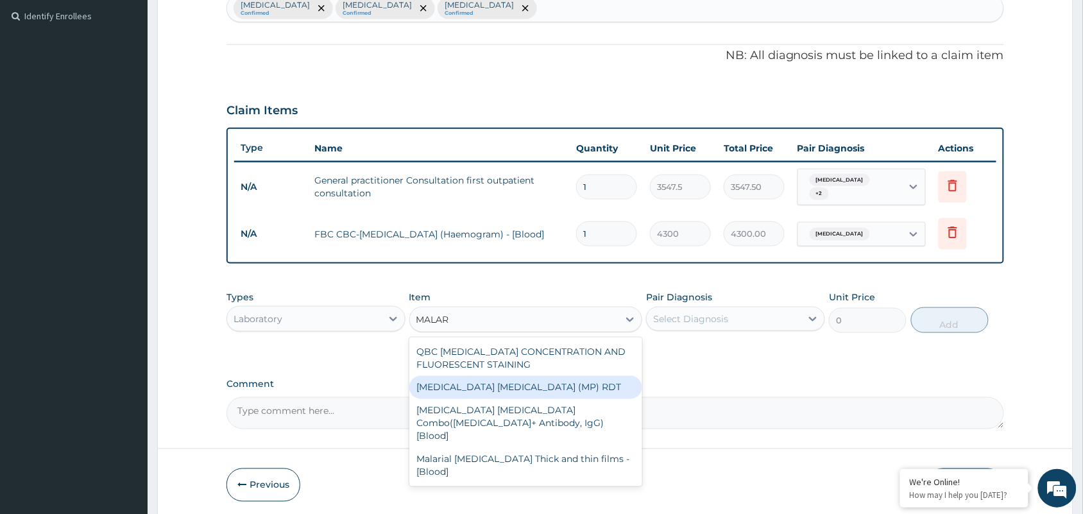
click at [533, 379] on div "MALARIA PARASITE (MP) RDT" at bounding box center [526, 387] width 234 height 23
type input "1612.5"
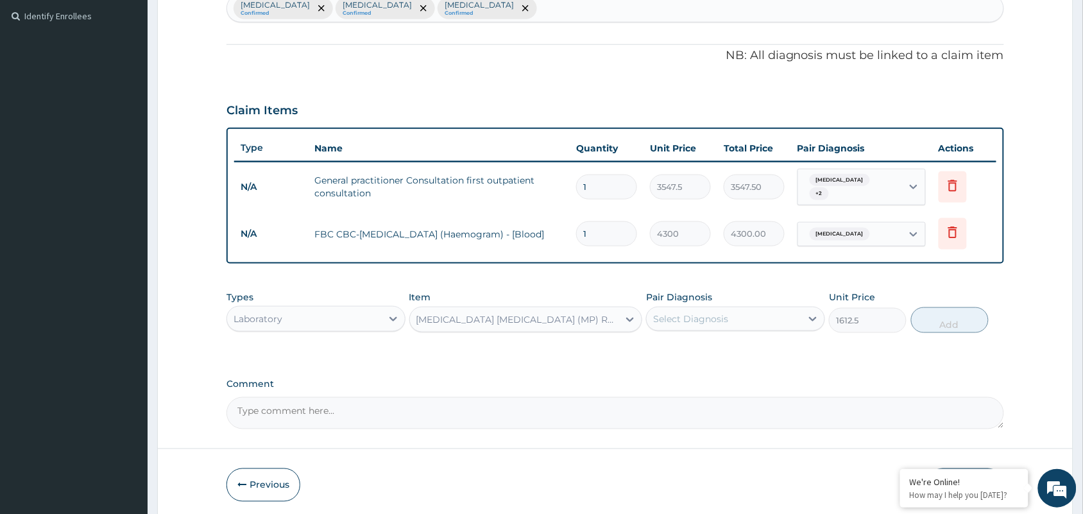
click at [781, 309] on div "Select Diagnosis" at bounding box center [724, 319] width 155 height 21
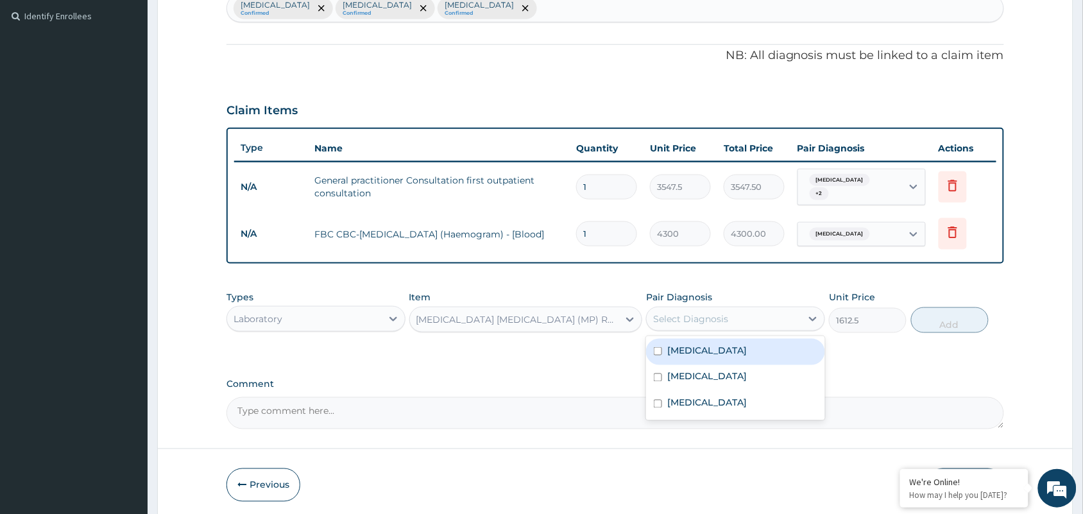
click at [691, 345] on label "Malaria" at bounding box center [707, 350] width 80 height 13
checkbox input "true"
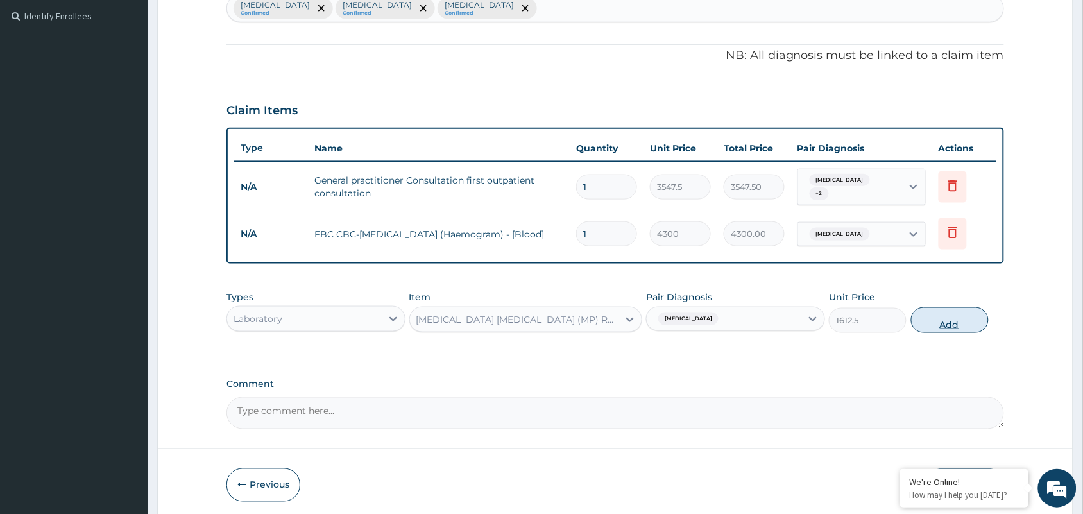
click at [974, 313] on button "Add" at bounding box center [950, 320] width 78 height 26
type input "0"
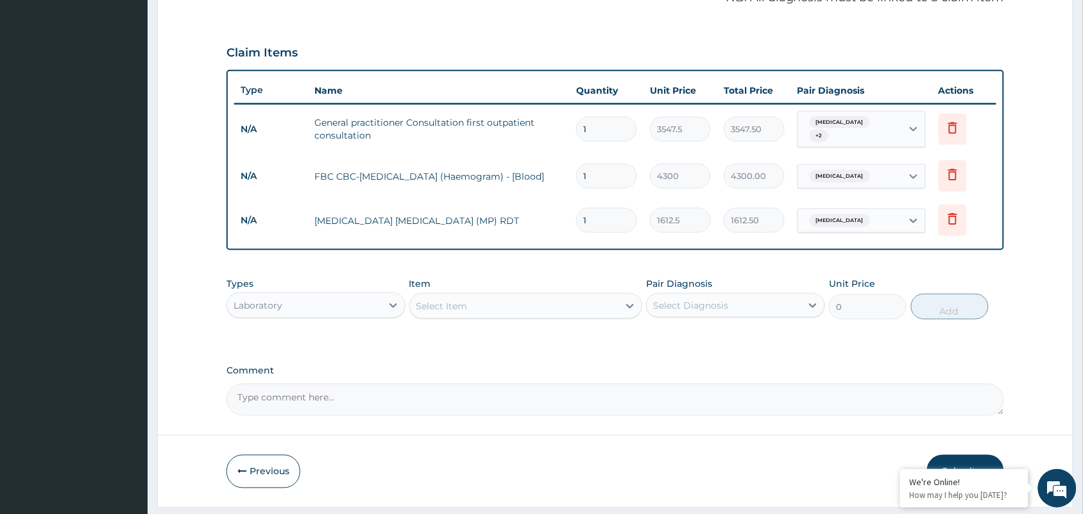
scroll to position [438, 0]
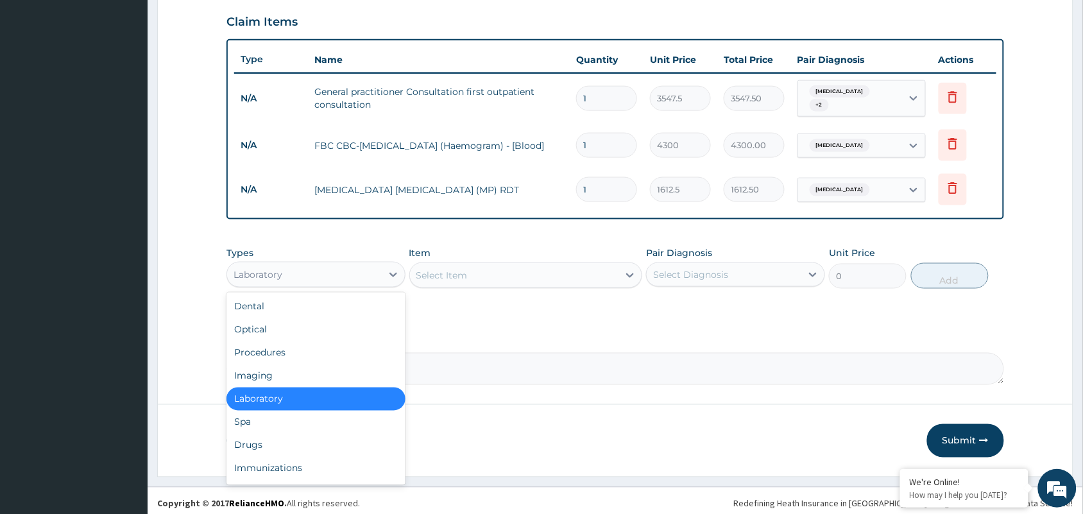
click at [354, 268] on div "Laboratory" at bounding box center [304, 274] width 155 height 21
click at [266, 438] on div "Drugs" at bounding box center [316, 445] width 179 height 23
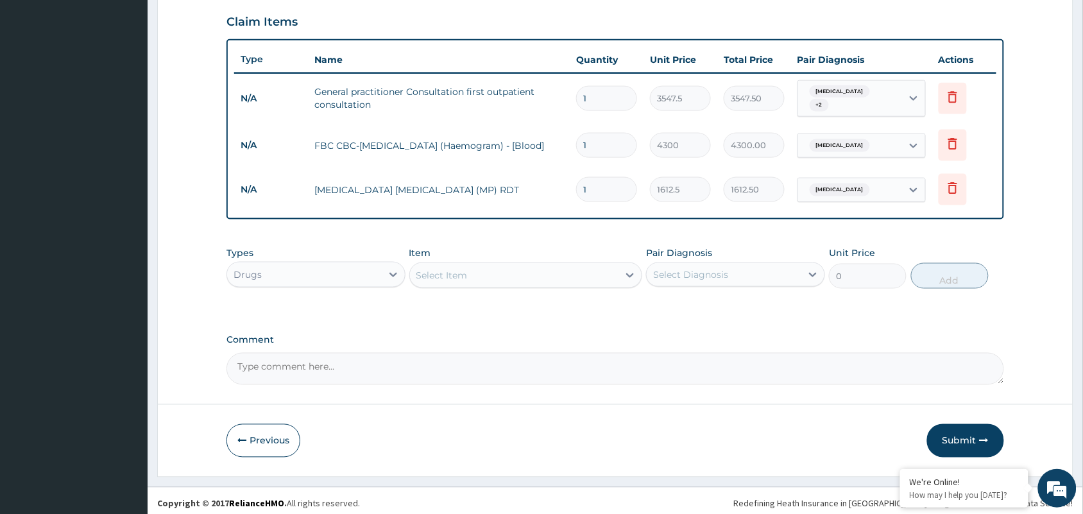
click at [578, 270] on div "Select Item" at bounding box center [514, 275] width 209 height 21
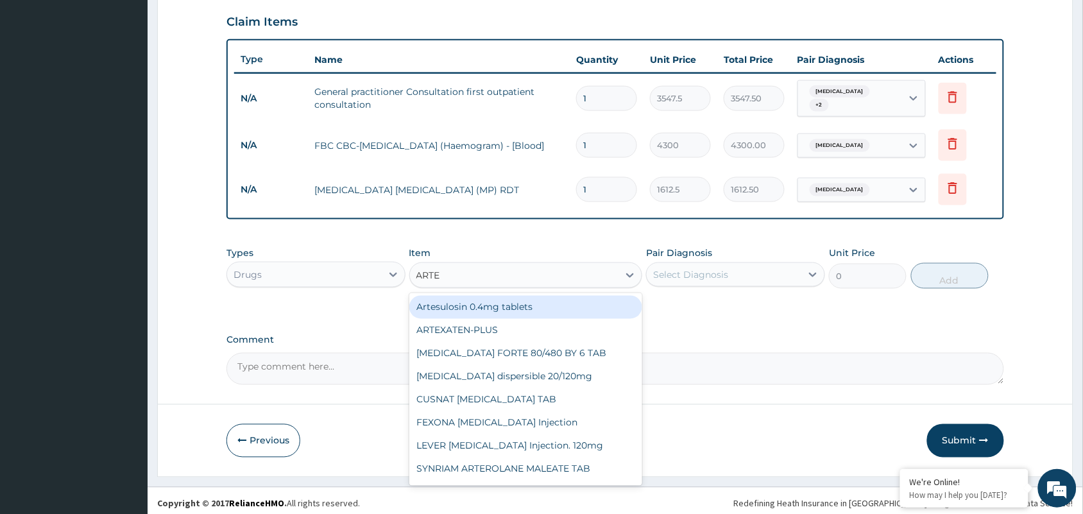
type input "ARTEM"
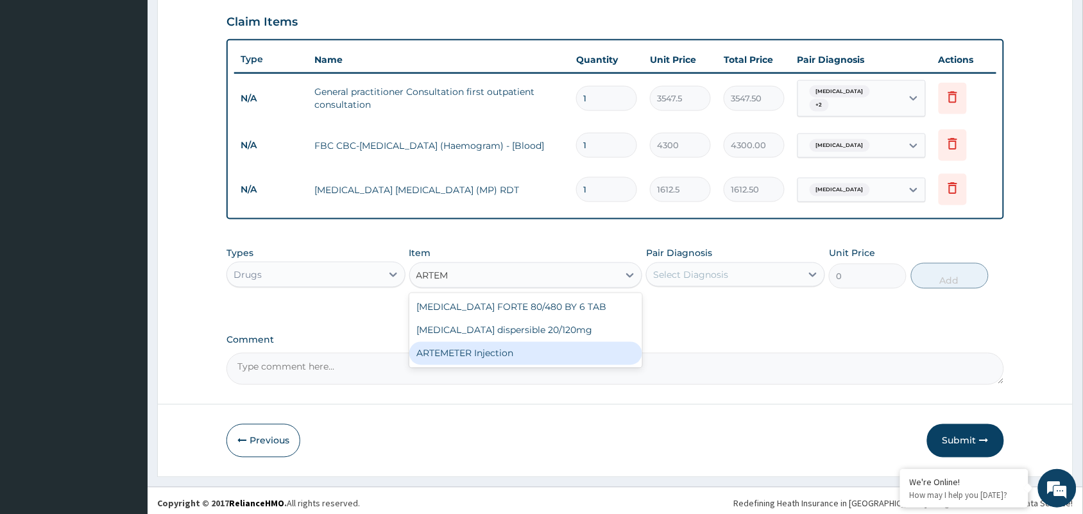
click at [456, 342] on div "ARTEMETER Injection" at bounding box center [526, 353] width 234 height 23
type input "946"
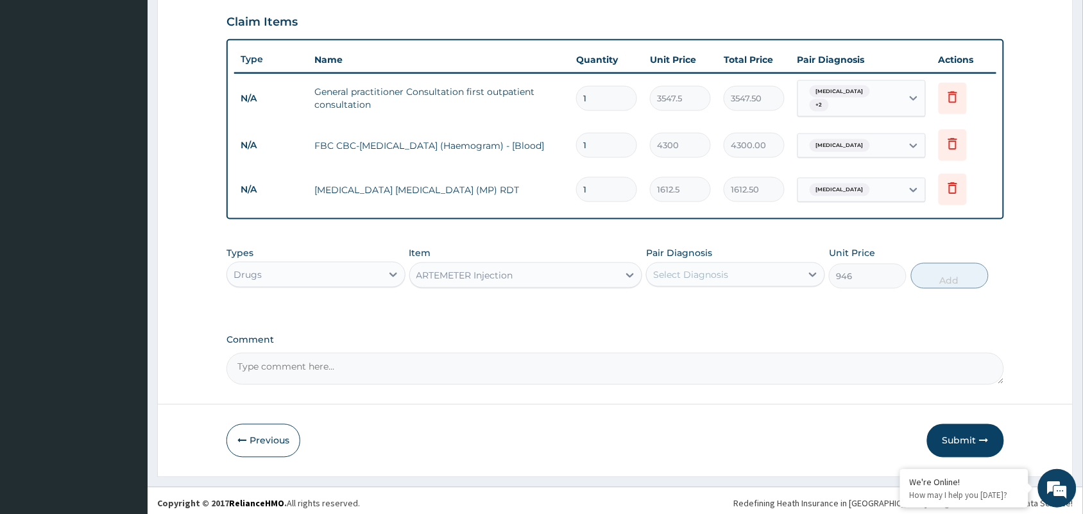
click at [722, 268] on div "Select Diagnosis" at bounding box center [690, 274] width 75 height 13
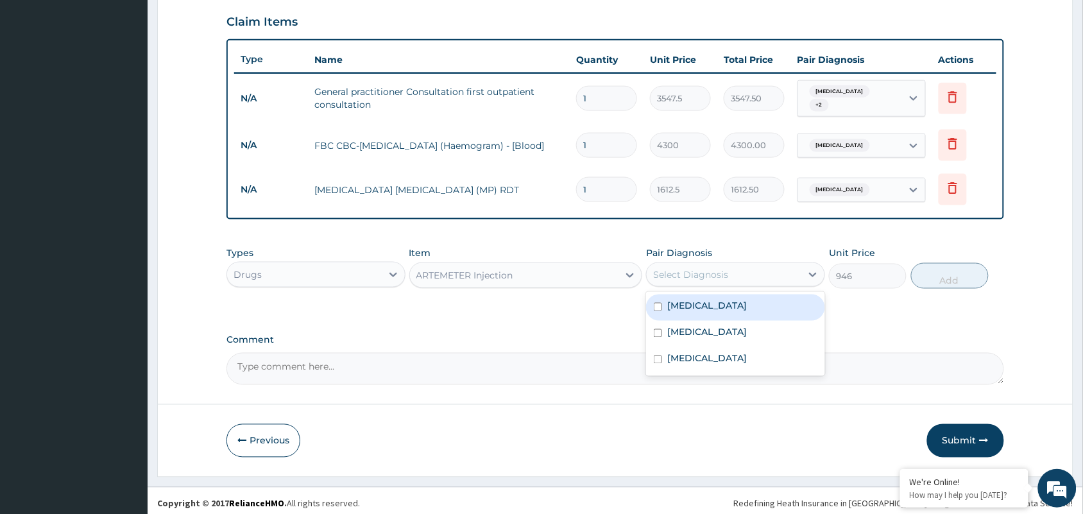
drag, startPoint x: 700, startPoint y: 293, endPoint x: 714, endPoint y: 297, distance: 14.6
click at [698, 300] on label "Malaria" at bounding box center [707, 306] width 80 height 13
checkbox input "true"
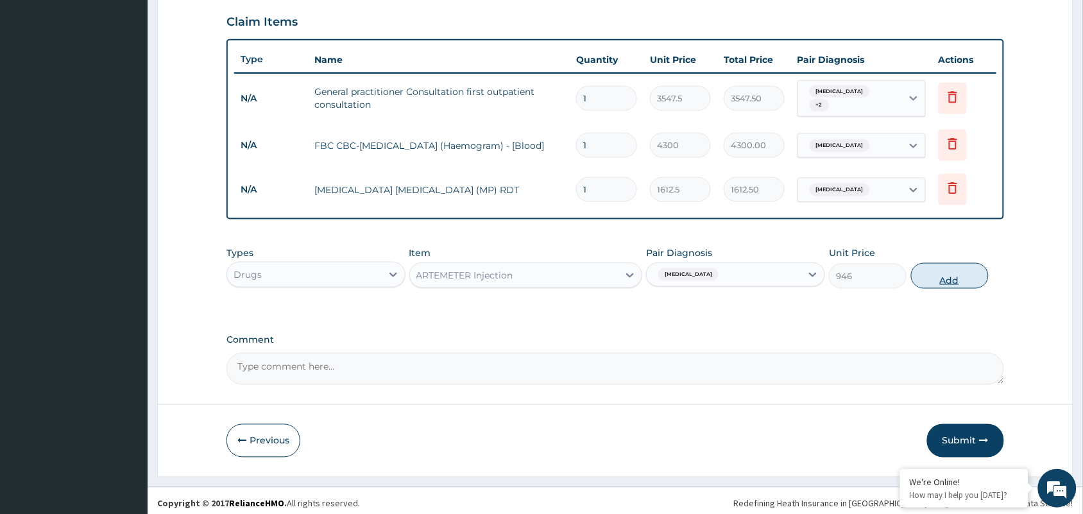
click at [929, 267] on button "Add" at bounding box center [950, 276] width 78 height 26
type input "0"
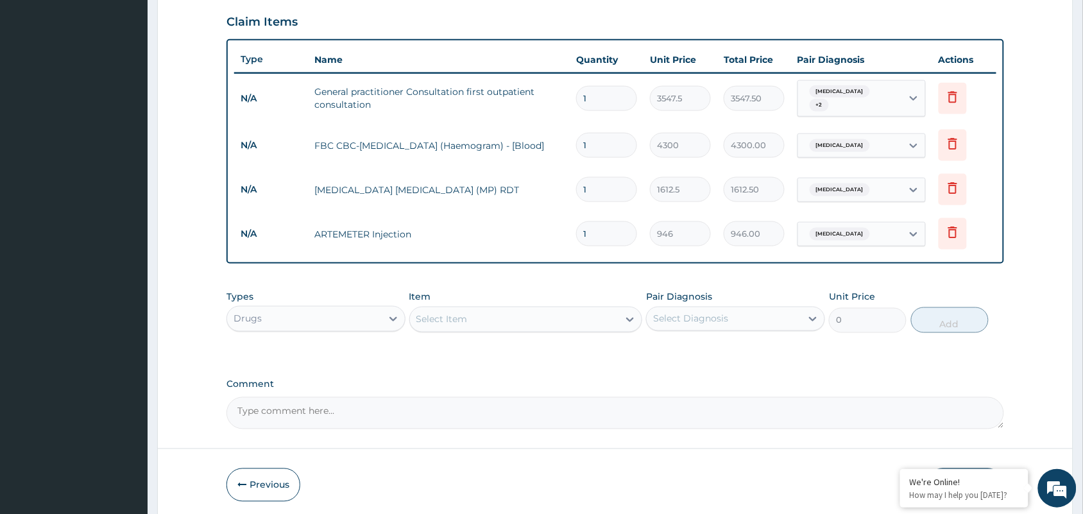
type input "0.00"
type input "2"
type input "1892.00"
type input "2"
click at [581, 316] on div "Select Item" at bounding box center [514, 319] width 209 height 21
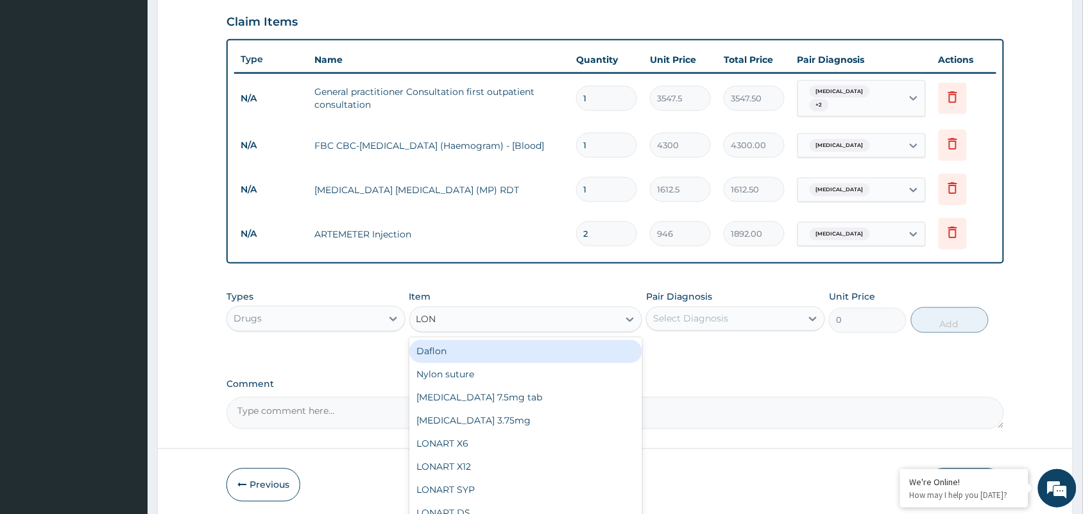
type input "LONA"
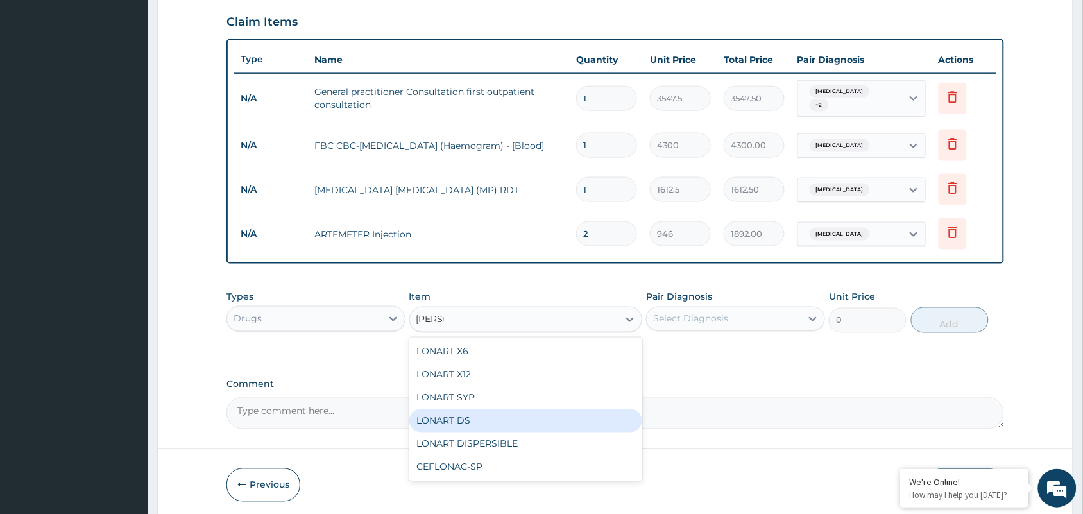
click at [436, 414] on div "LONART DS" at bounding box center [526, 420] width 234 height 23
type input "473"
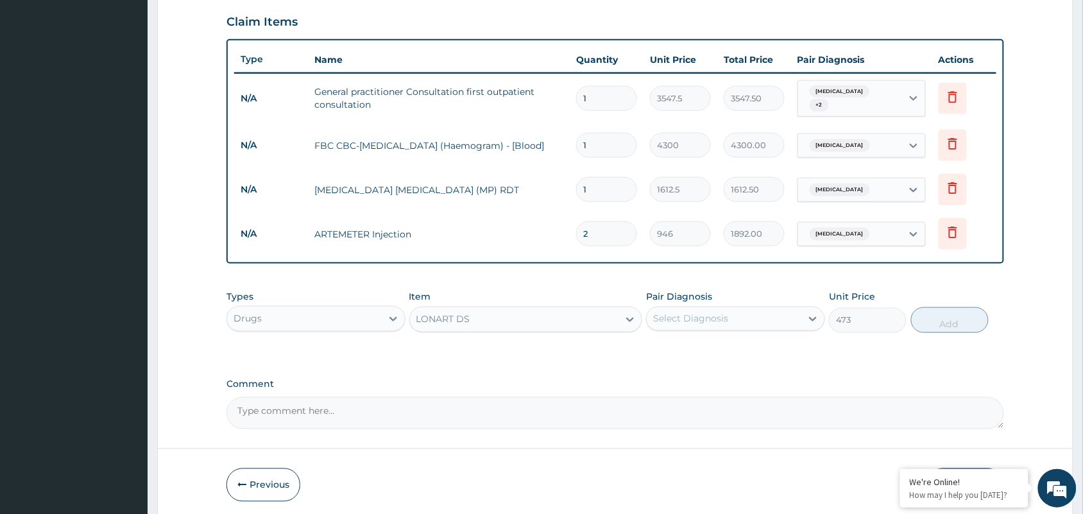
click at [800, 315] on div "Select Diagnosis" at bounding box center [724, 319] width 155 height 21
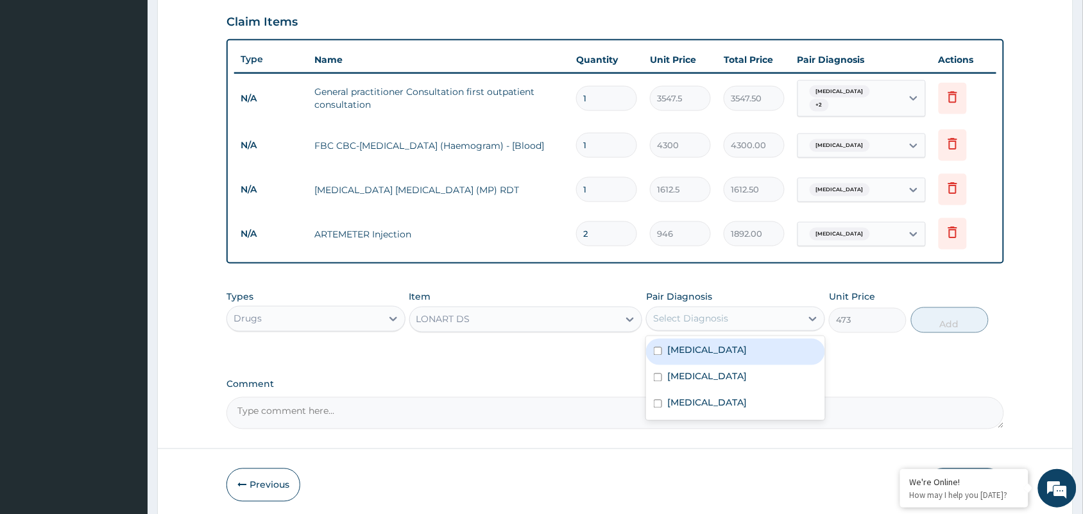
click at [765, 347] on div "Malaria" at bounding box center [735, 352] width 179 height 26
checkbox input "true"
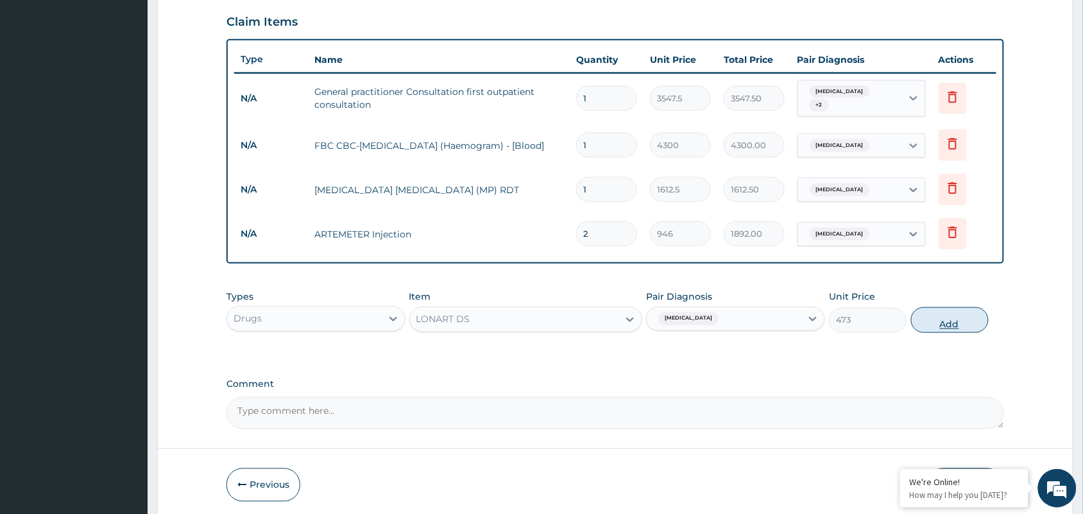
click at [947, 313] on button "Add" at bounding box center [950, 320] width 78 height 26
type input "0"
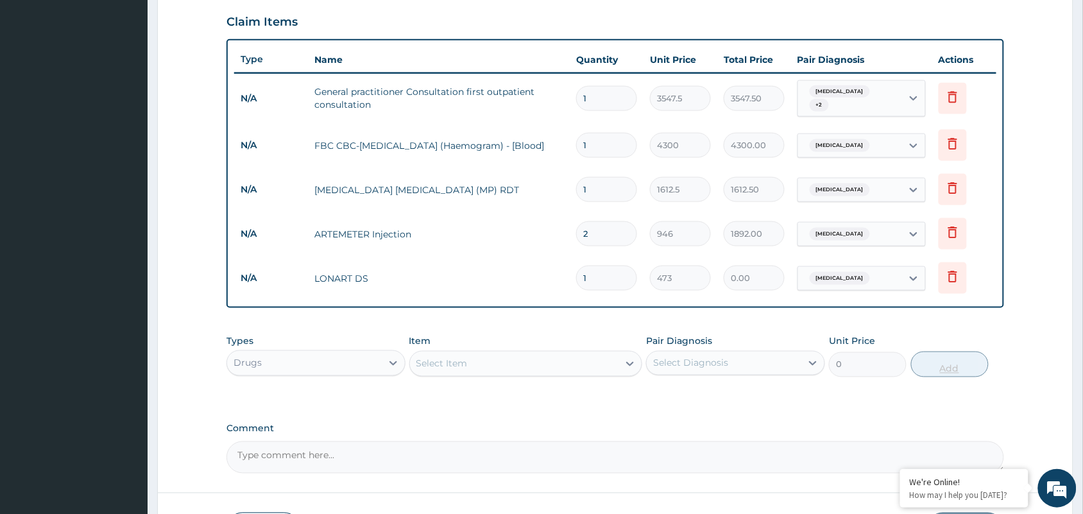
type input "0.00"
type input "6"
type input "2838.00"
type input "6"
click at [477, 357] on div "Select Item" at bounding box center [514, 364] width 209 height 21
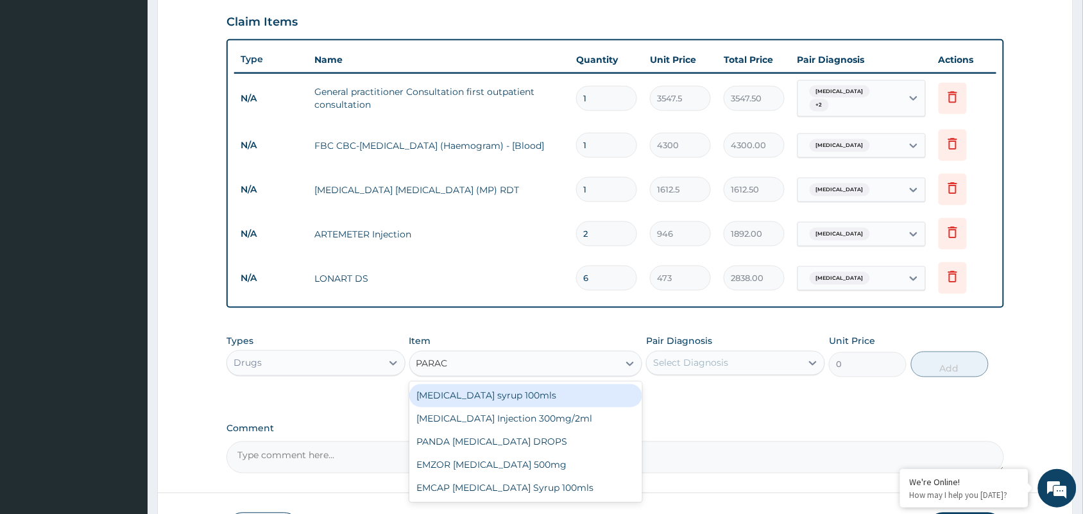
type input "PARACE"
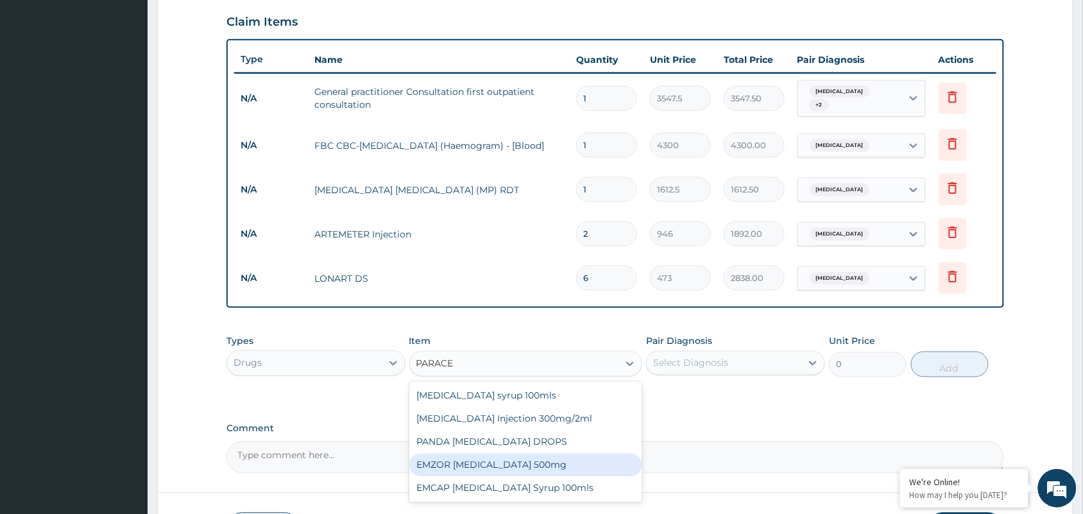
click at [505, 454] on div "EMZOR PARACETAMOL 500mg" at bounding box center [526, 465] width 234 height 23
type input "23.65"
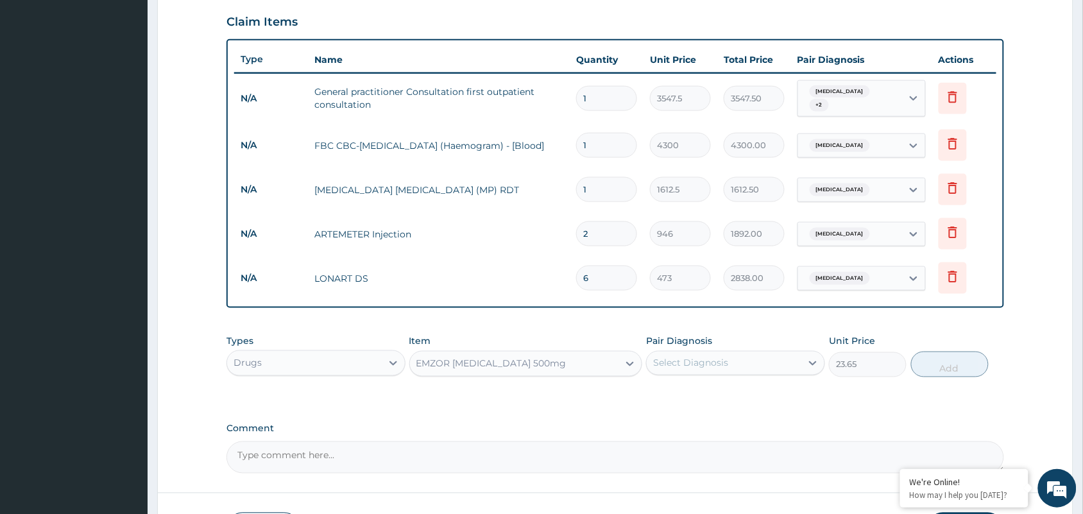
click at [679, 363] on div "Select Diagnosis" at bounding box center [690, 363] width 75 height 13
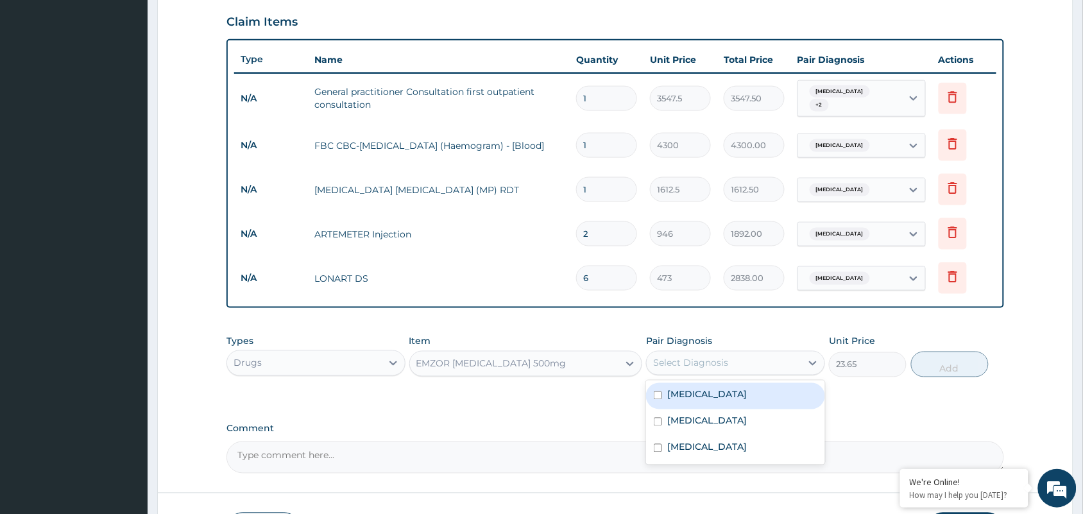
click at [688, 383] on div "Malaria" at bounding box center [735, 396] width 179 height 26
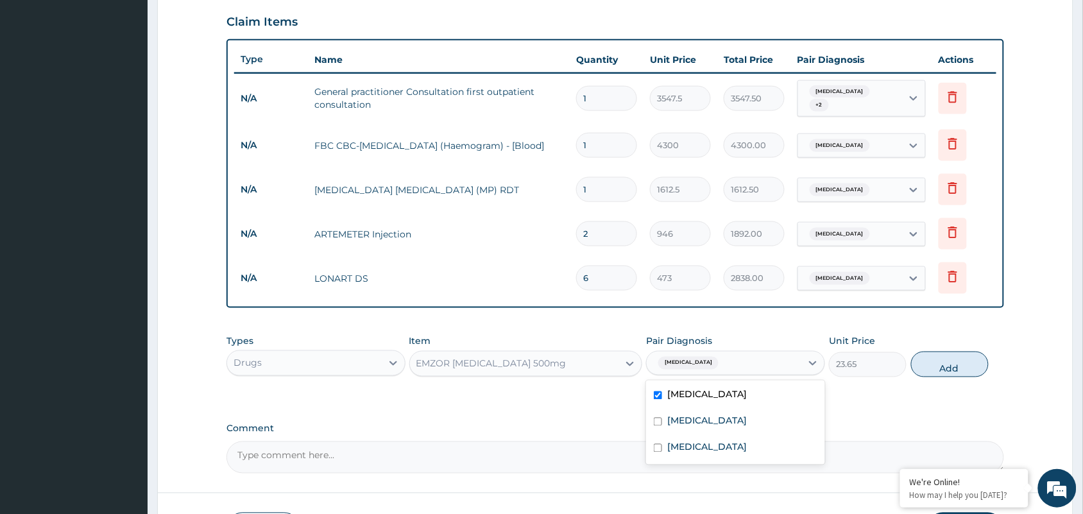
checkbox input "true"
click at [952, 365] on button "Add" at bounding box center [950, 365] width 78 height 26
type input "0"
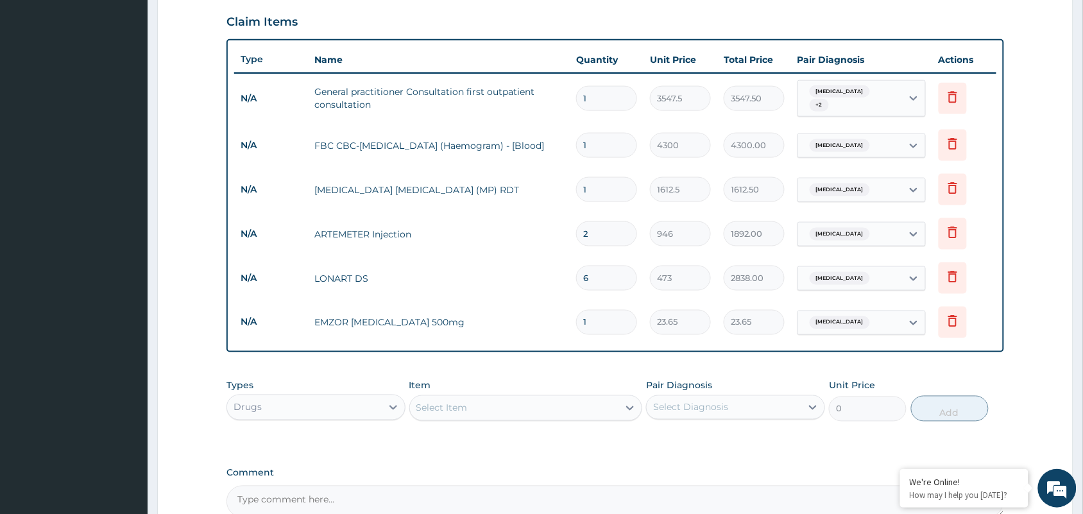
type input "0.00"
type input "9"
type input "212.85"
type input "9"
click at [518, 398] on div "Select Item" at bounding box center [514, 408] width 209 height 21
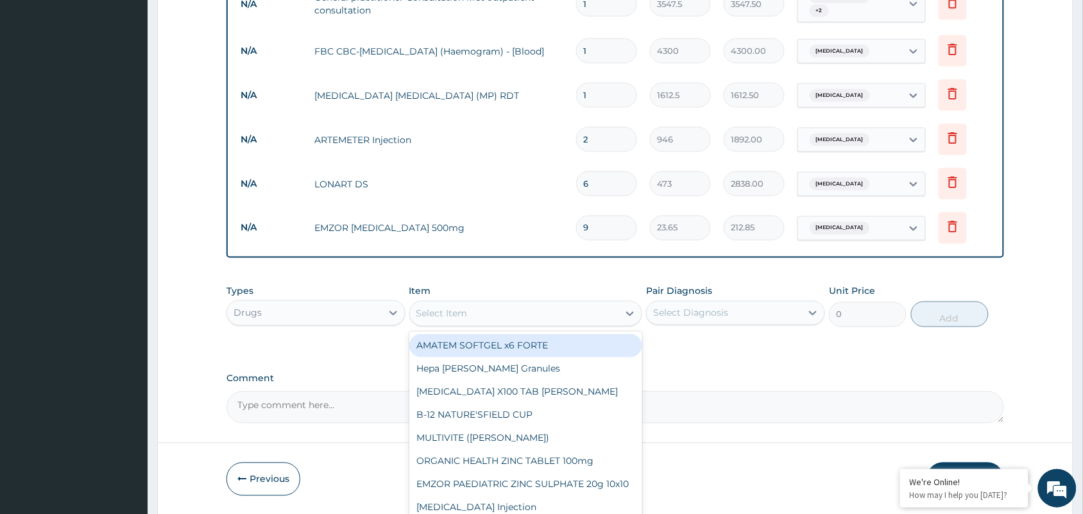
scroll to position [571, 0]
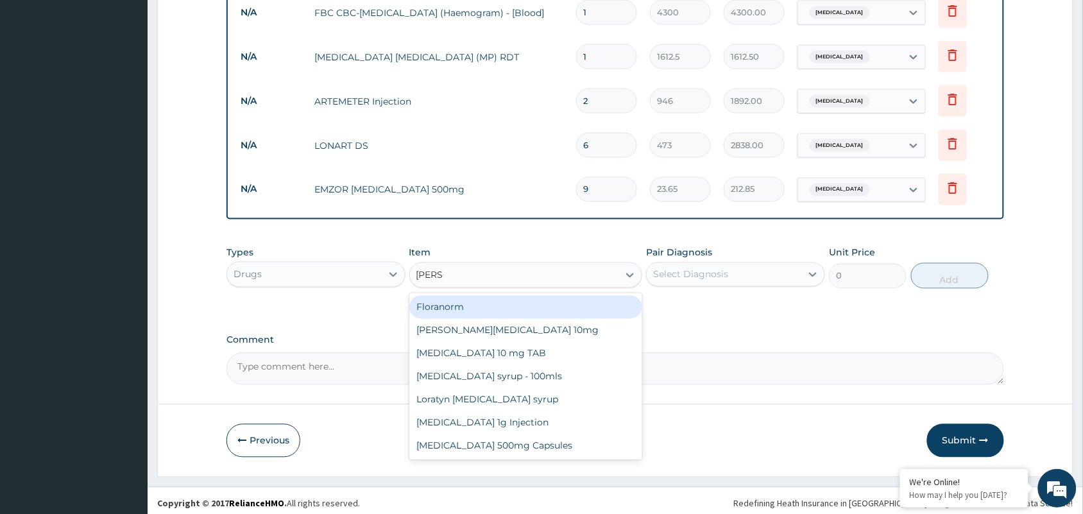
type input "LORAT"
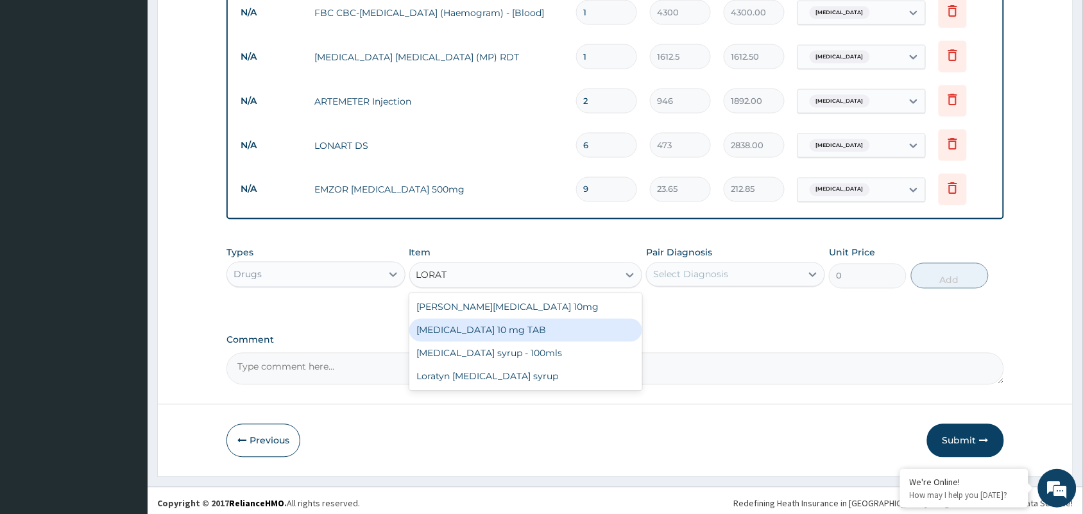
click at [504, 321] on div "LORATADINE 10 mg TAB" at bounding box center [526, 330] width 234 height 23
type input "59.125"
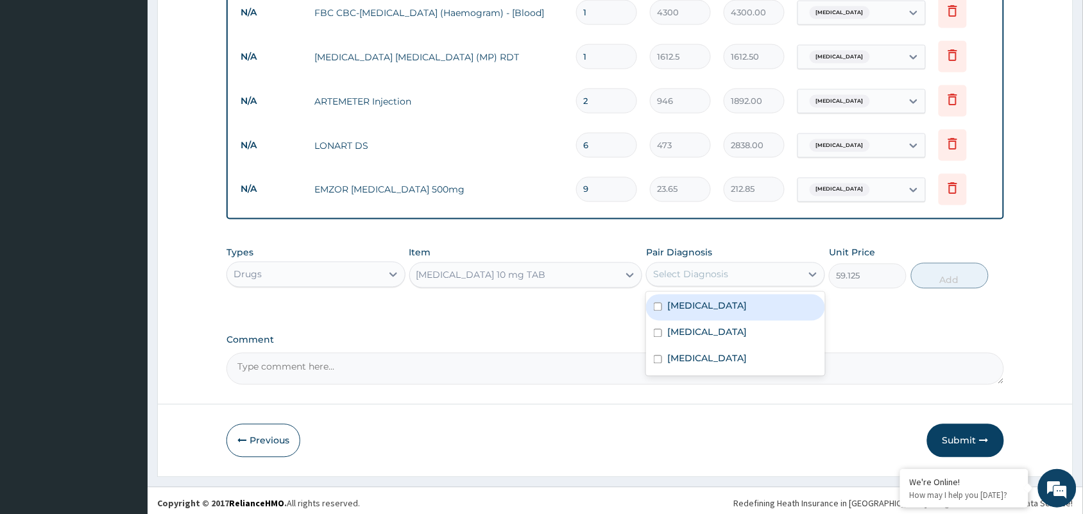
click at [742, 266] on div "Select Diagnosis" at bounding box center [724, 274] width 155 height 21
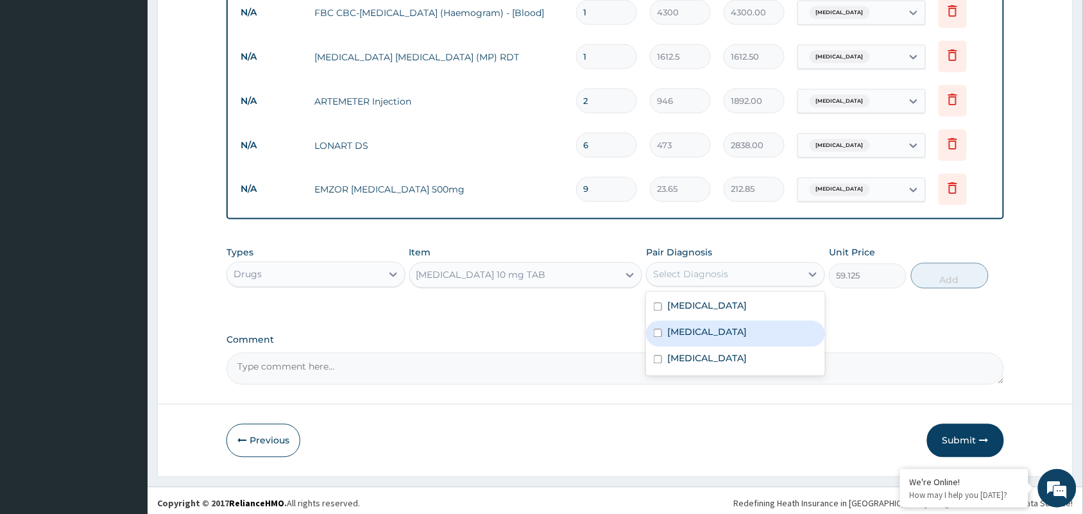
click at [732, 321] on div "Upper respiratory infection" at bounding box center [735, 334] width 179 height 26
checkbox input "true"
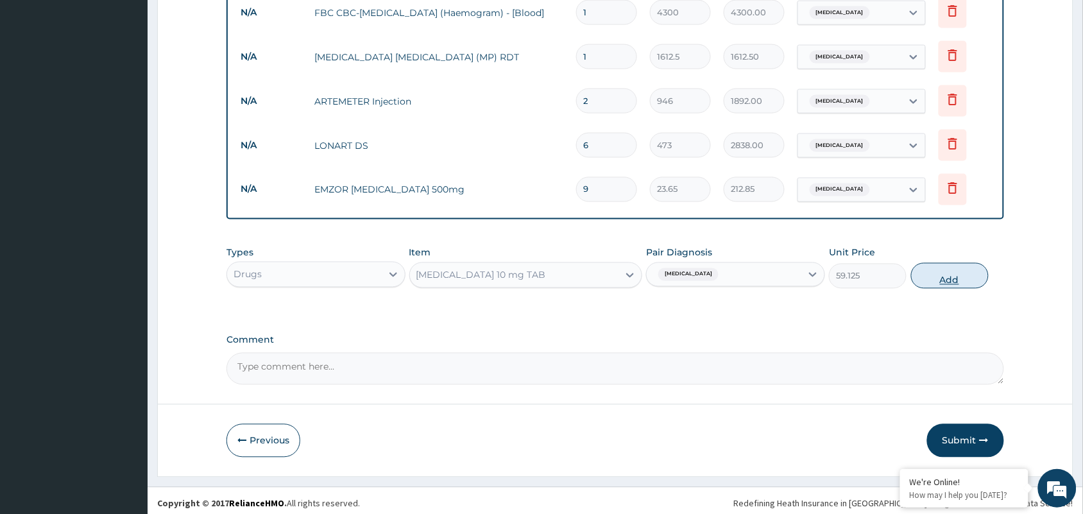
click at [954, 279] on button "Add" at bounding box center [950, 276] width 78 height 26
type input "0"
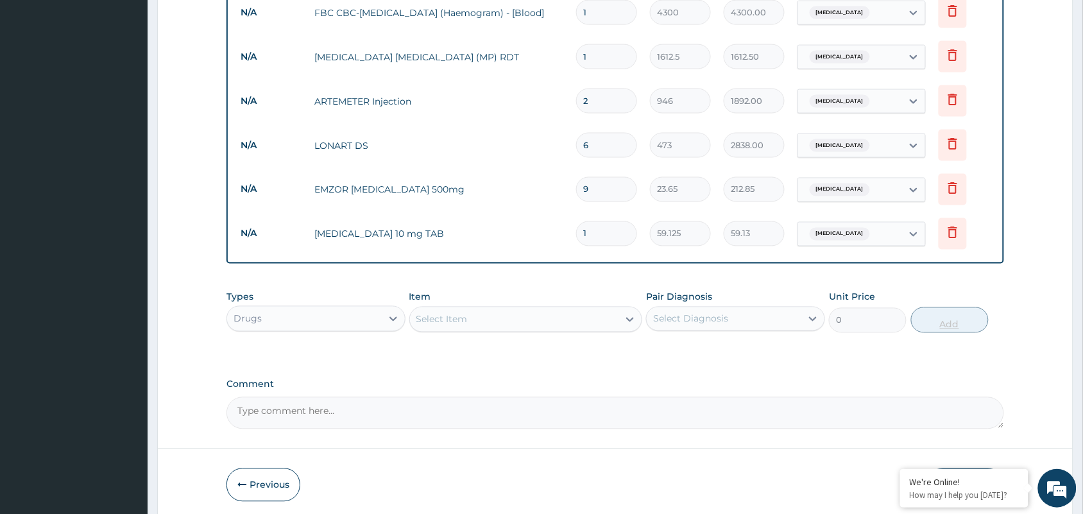
type input "0.00"
type input "7"
type input "413.88"
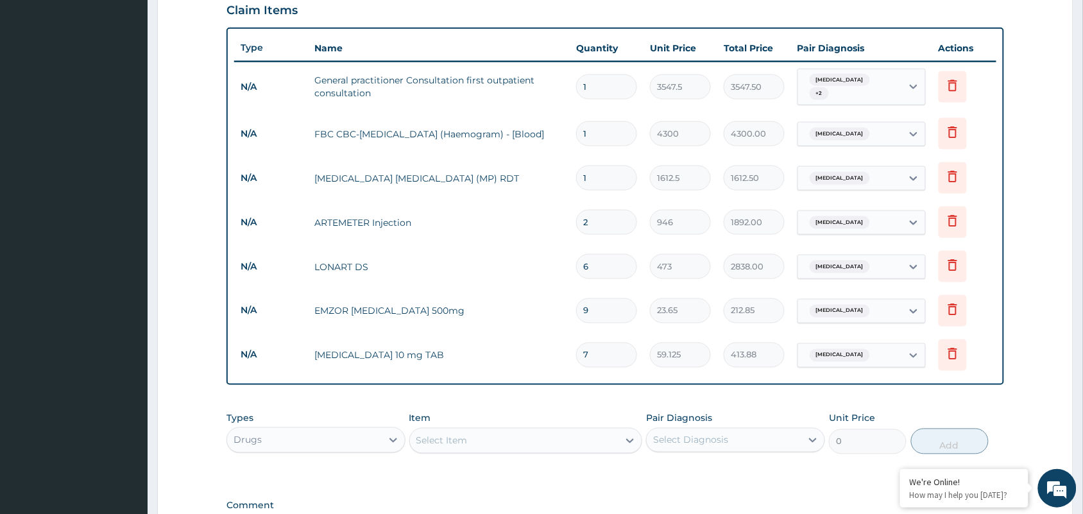
scroll to position [411, 0]
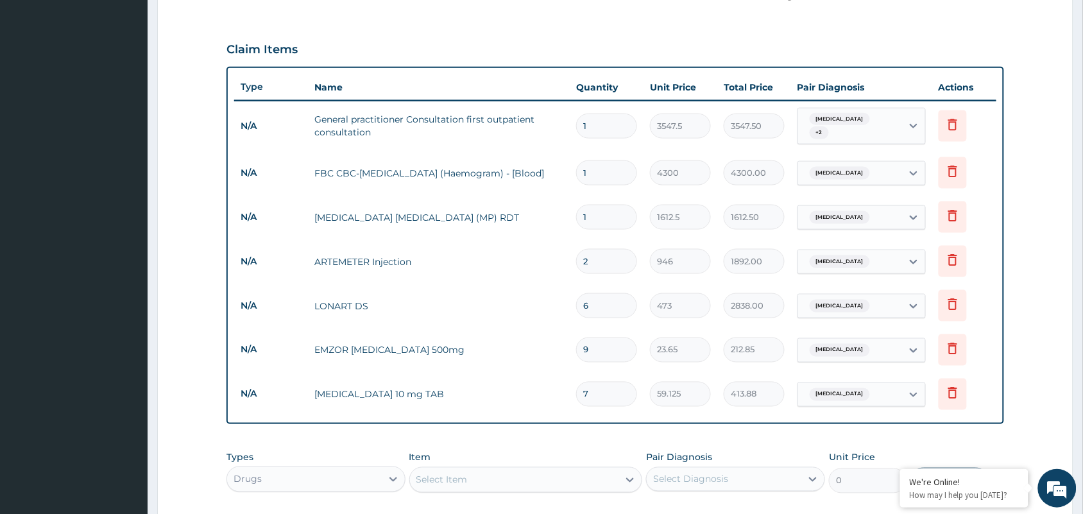
type input "7"
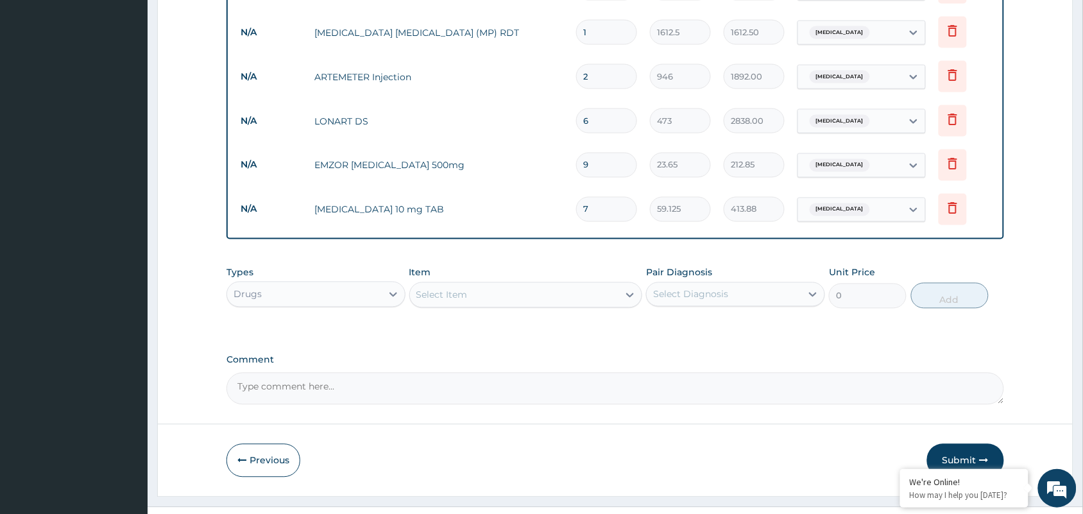
scroll to position [615, 0]
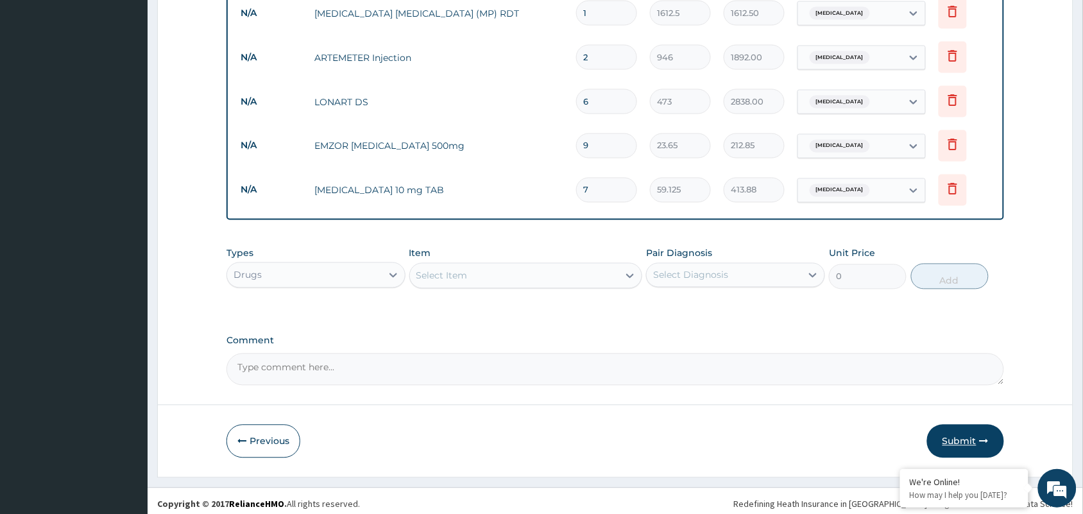
click at [958, 426] on button "Submit" at bounding box center [965, 441] width 77 height 33
